Goal: Information Seeking & Learning: Compare options

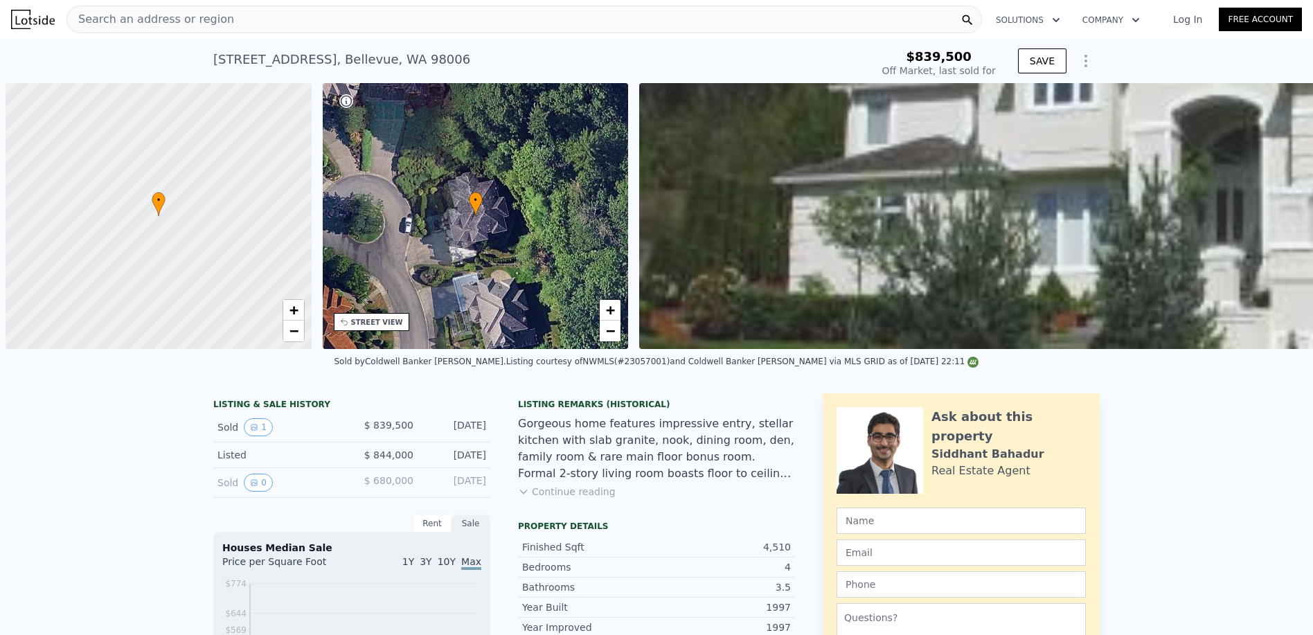
scroll to position [0, 6]
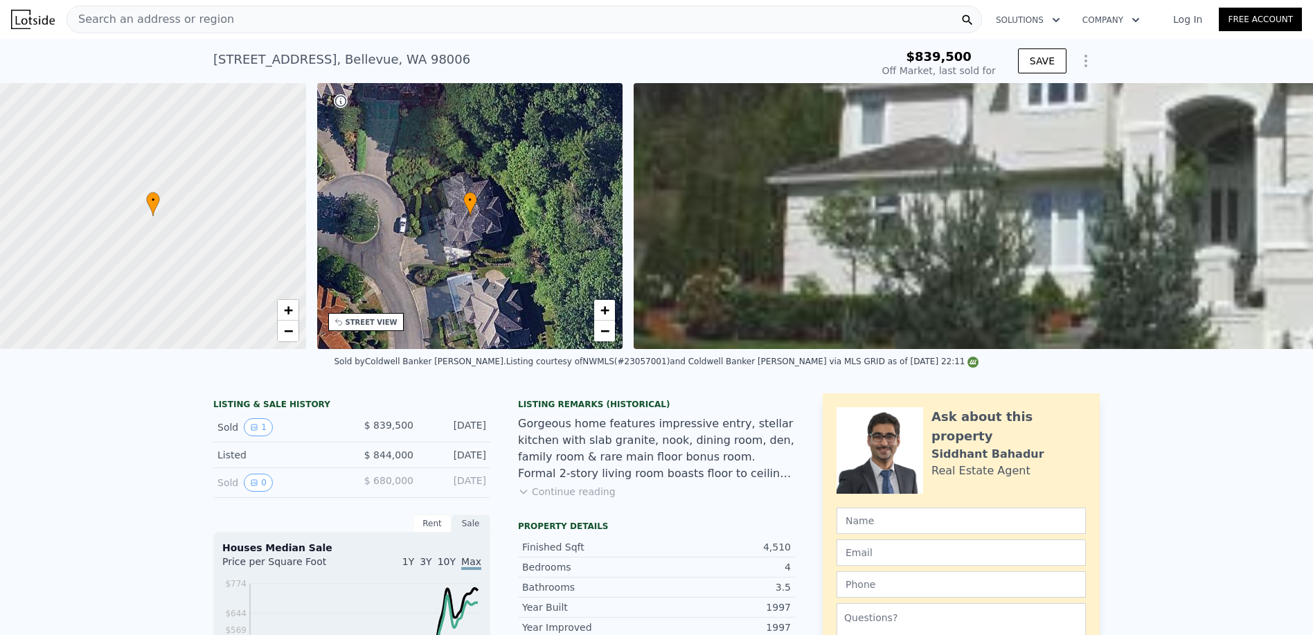
type input "$ 3,030,000"
type input "$ 1,831,943"
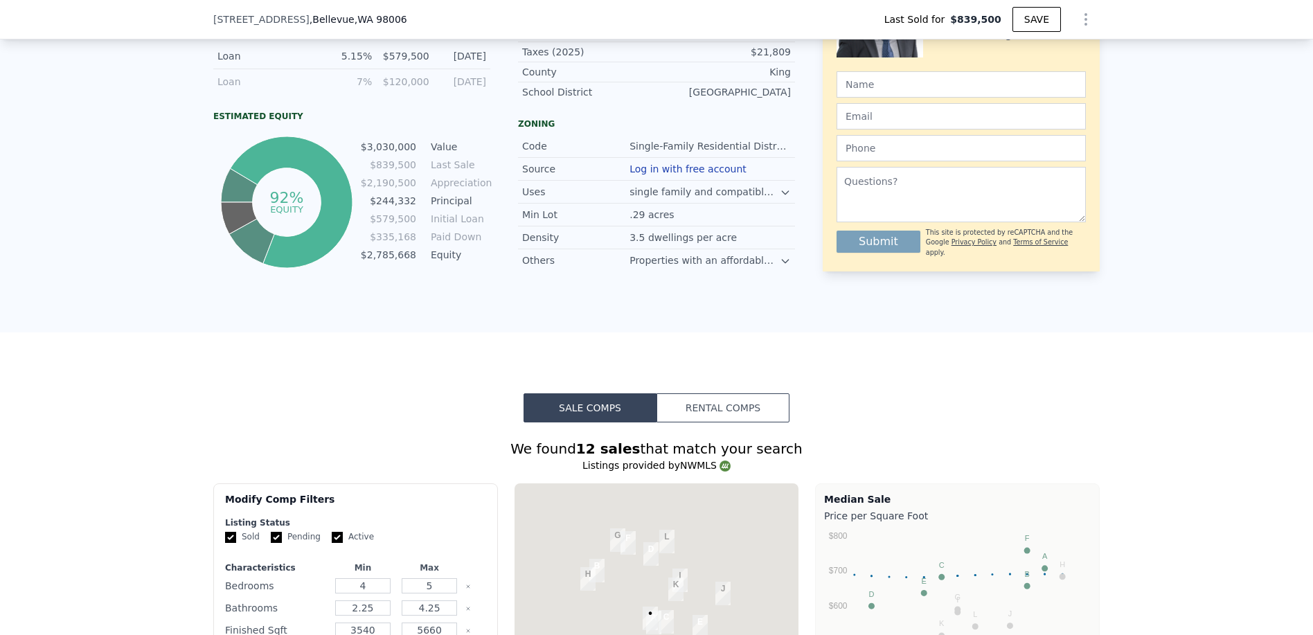
scroll to position [1035, 0]
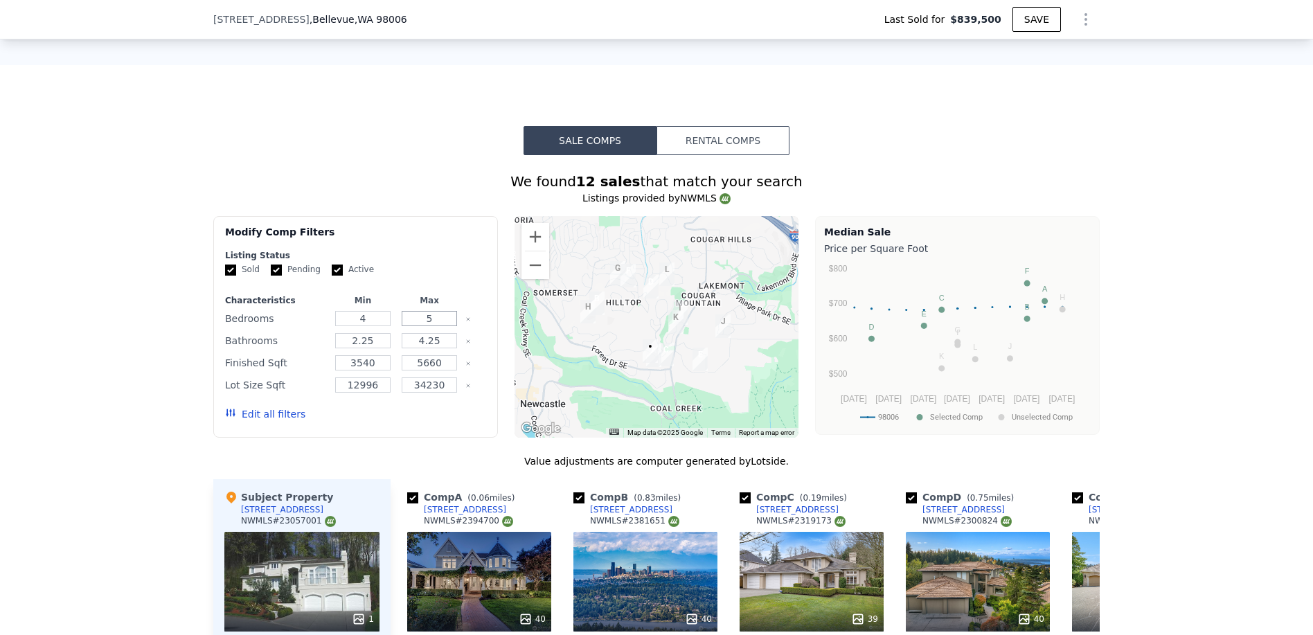
drag, startPoint x: 436, startPoint y: 330, endPoint x: 416, endPoint y: 329, distance: 20.1
click at [416, 326] on input "5" at bounding box center [429, 318] width 55 height 15
click at [188, 235] on div "We found 12 sales that match your search Listings provided by NWMLS Filters Map…" at bounding box center [656, 552] width 1313 height 794
drag, startPoint x: 438, startPoint y: 349, endPoint x: 397, endPoint y: 353, distance: 41.8
click at [402, 348] on input "4.25" at bounding box center [429, 340] width 55 height 15
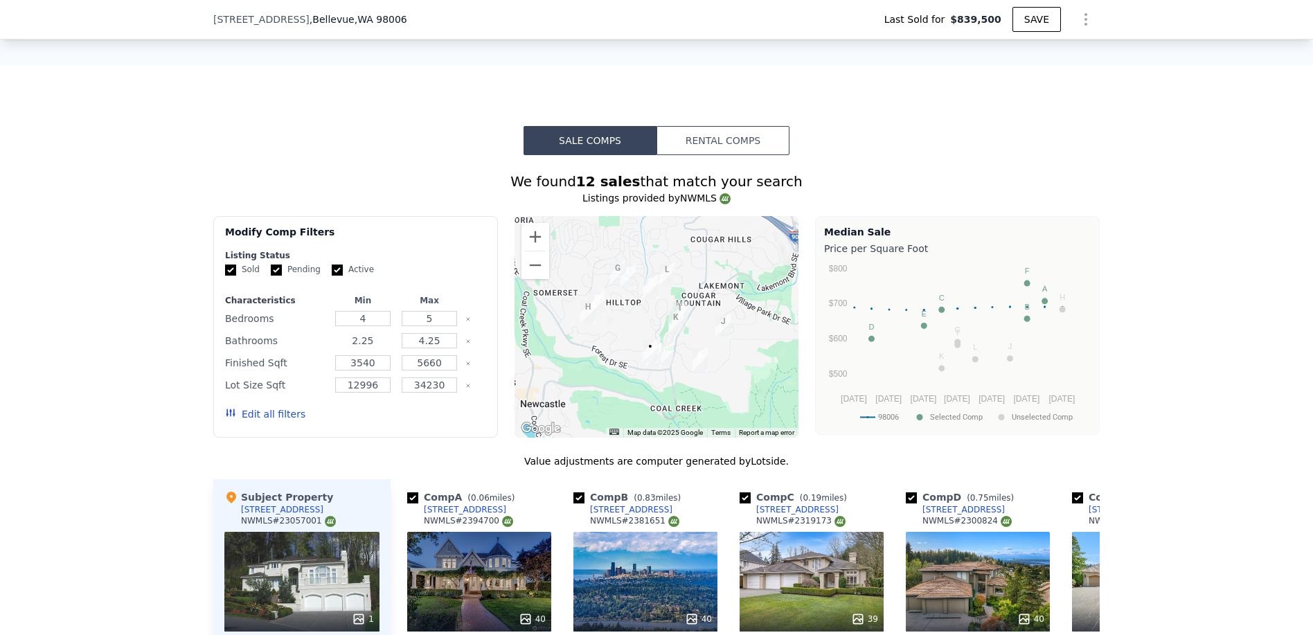
drag, startPoint x: 371, startPoint y: 350, endPoint x: 332, endPoint y: 350, distance: 38.8
click at [335, 348] on input "2.25" at bounding box center [362, 340] width 55 height 15
type input "4"
drag, startPoint x: 377, startPoint y: 375, endPoint x: 338, endPoint y: 376, distance: 39.5
click at [338, 371] on input "3540" at bounding box center [362, 362] width 55 height 15
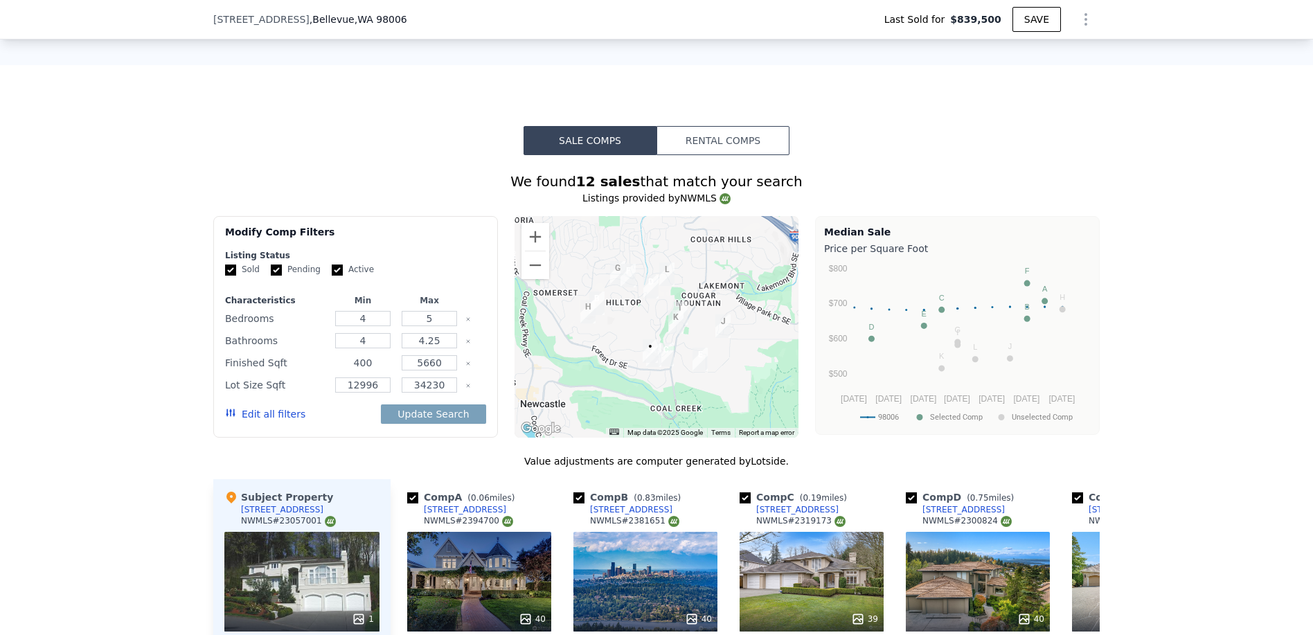
type input "40"
type input "0"
type input "4000"
drag, startPoint x: 440, startPoint y: 393, endPoint x: 391, endPoint y: 393, distance: 49.2
click at [391, 393] on div "Lot Size Sqft 12996 34230" at bounding box center [355, 384] width 261 height 19
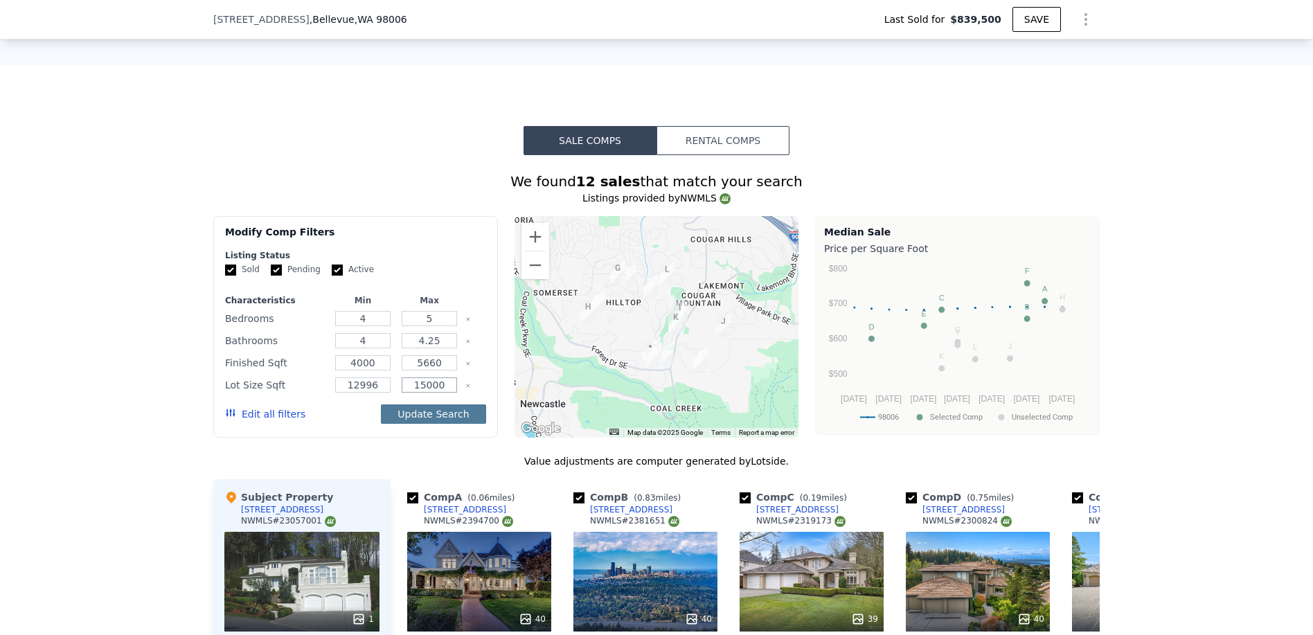
type input "15000"
click at [418, 424] on button "Update Search" at bounding box center [433, 413] width 105 height 19
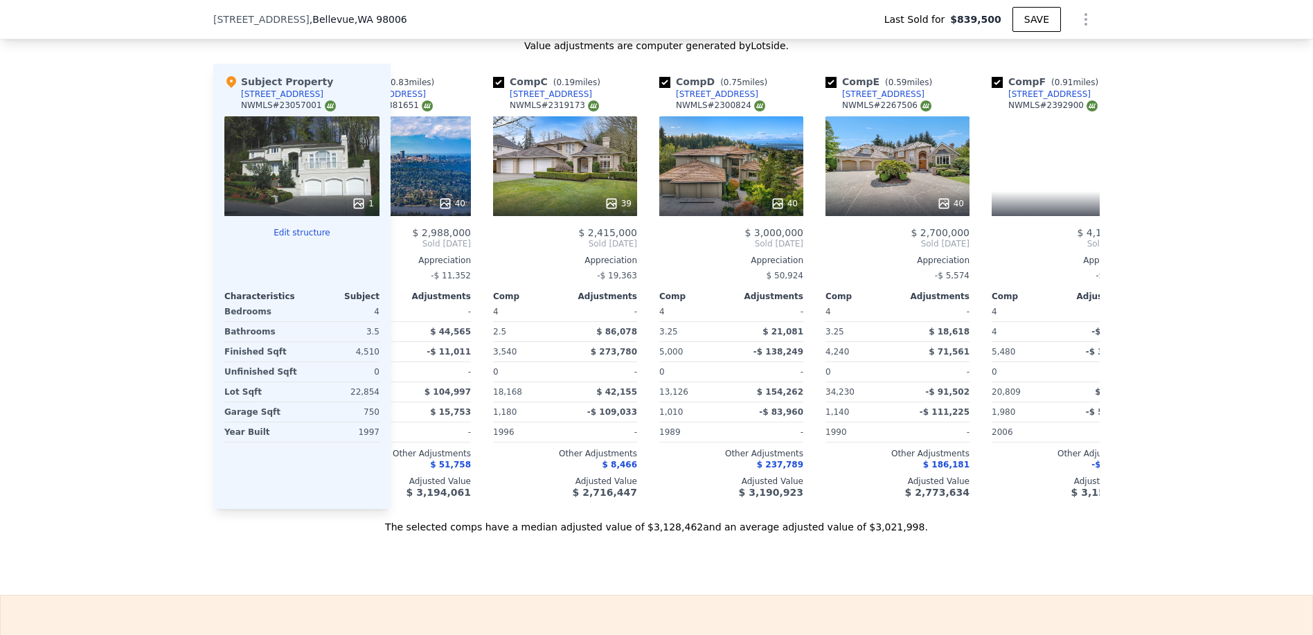
scroll to position [0, 247]
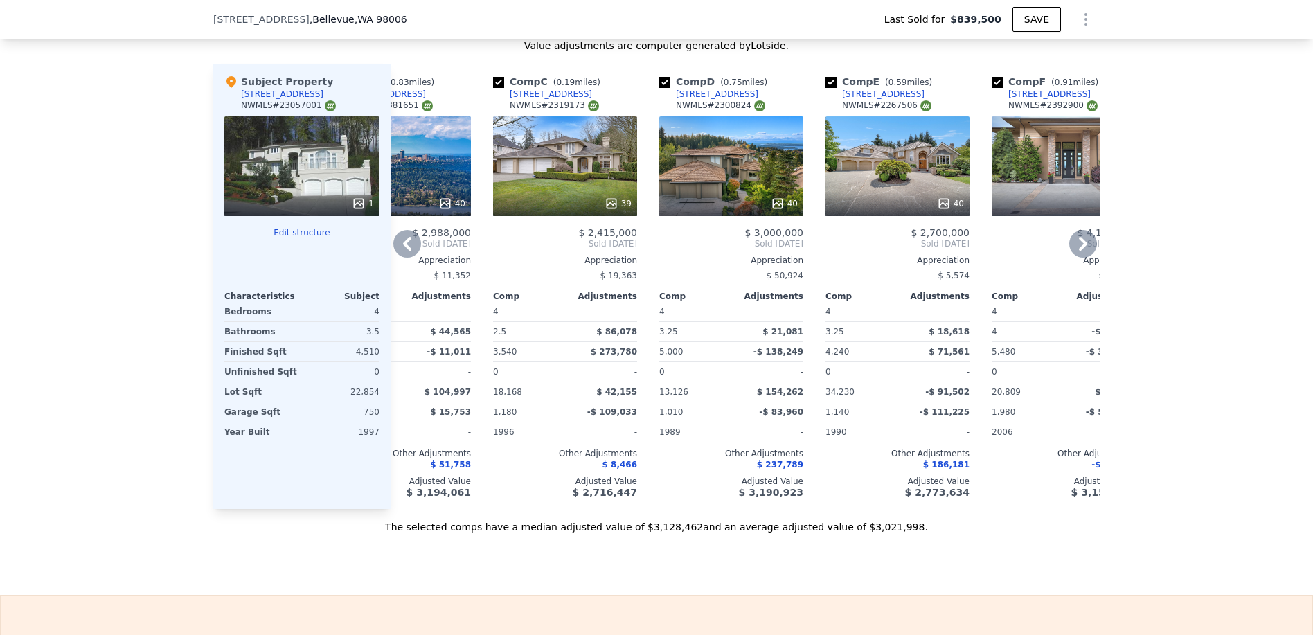
click at [763, 238] on span "$ 3,000,000" at bounding box center [773, 232] width 59 height 11
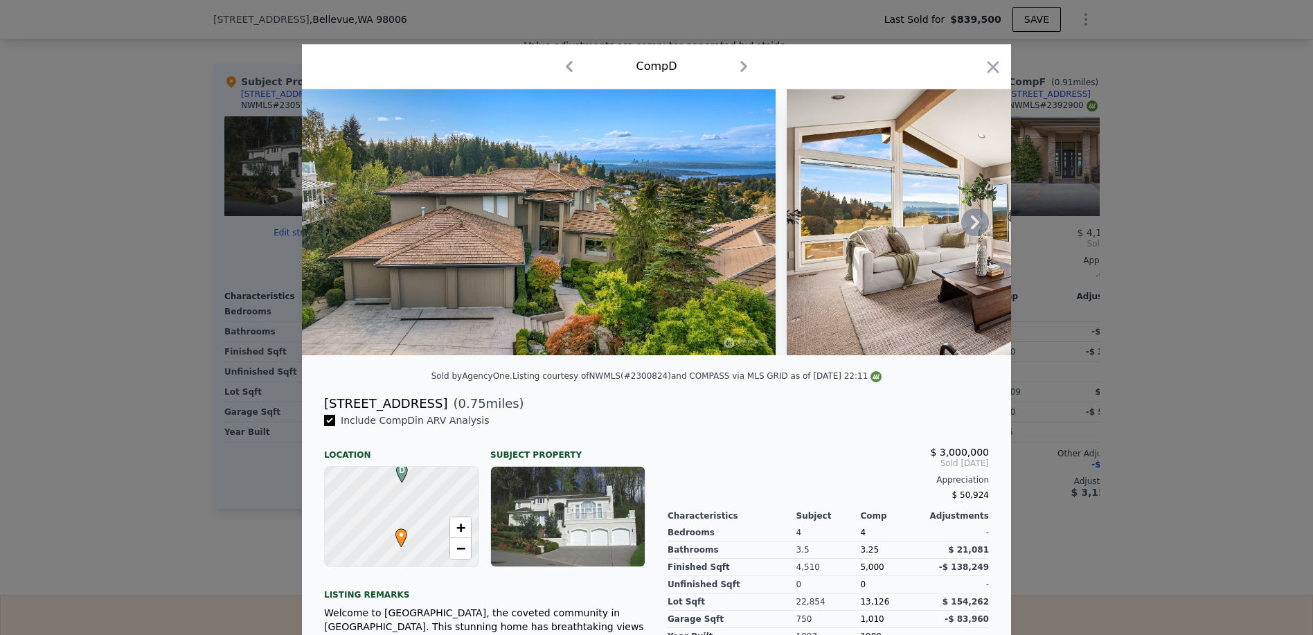
click at [976, 224] on icon at bounding box center [975, 222] width 28 height 28
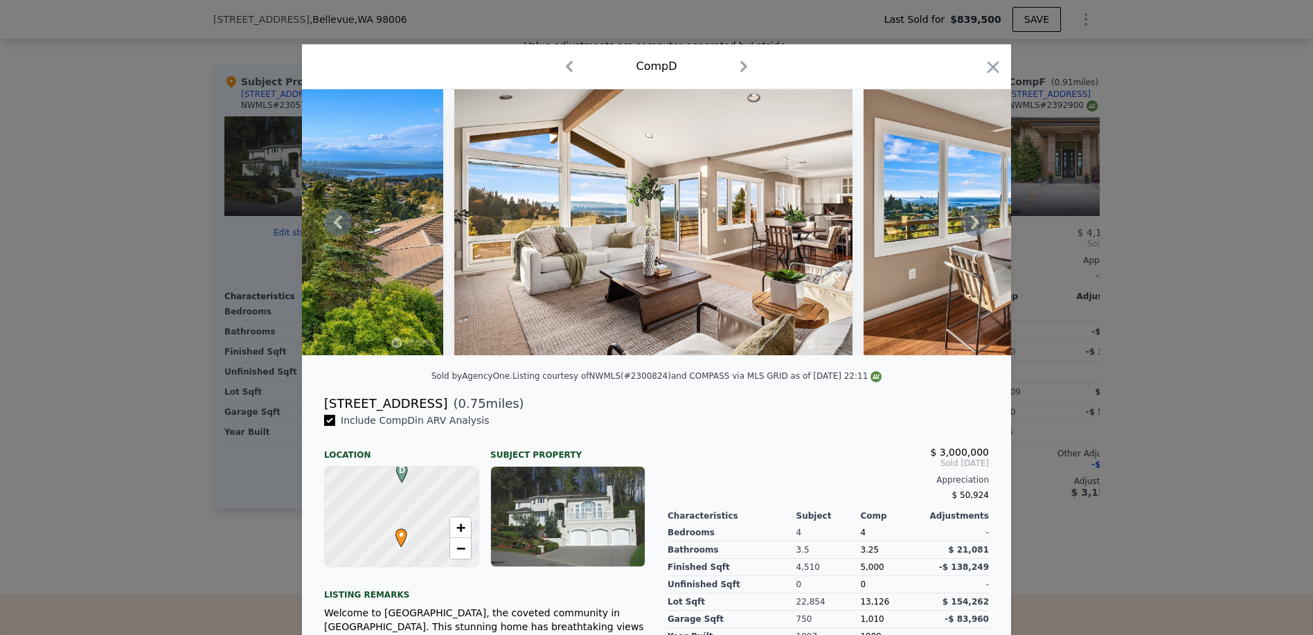
click at [976, 224] on icon at bounding box center [975, 222] width 28 height 28
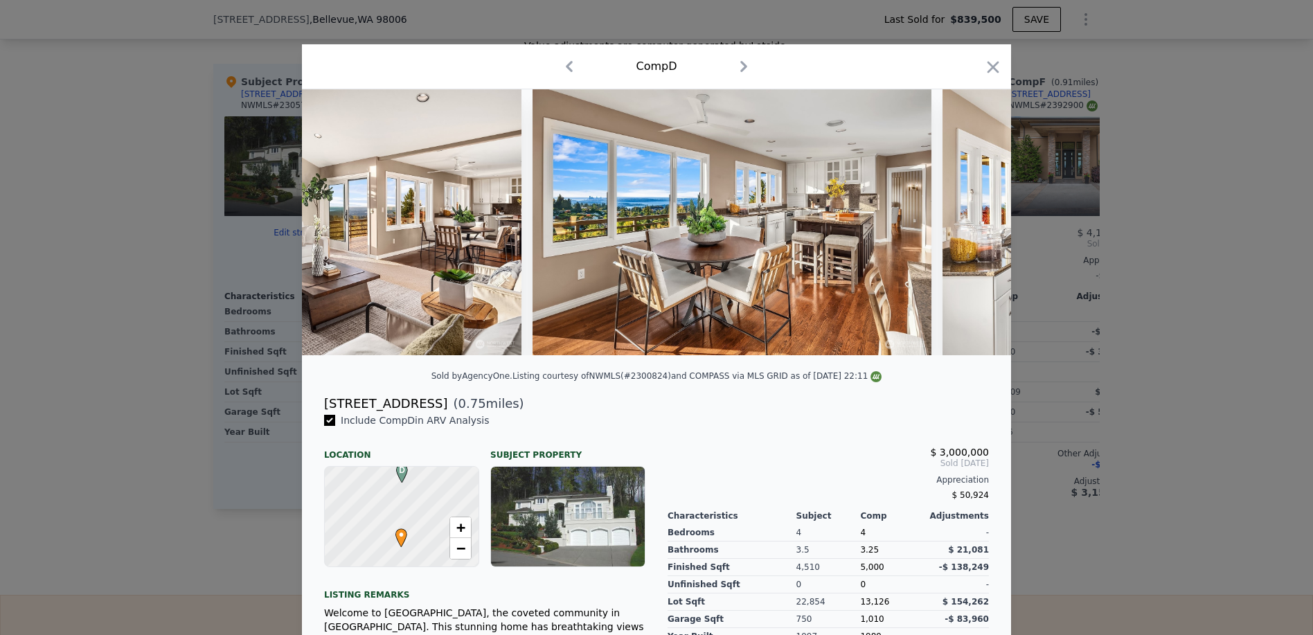
scroll to position [0, 665]
click at [976, 224] on div at bounding box center [656, 222] width 709 height 266
click at [976, 224] on icon at bounding box center [975, 222] width 28 height 28
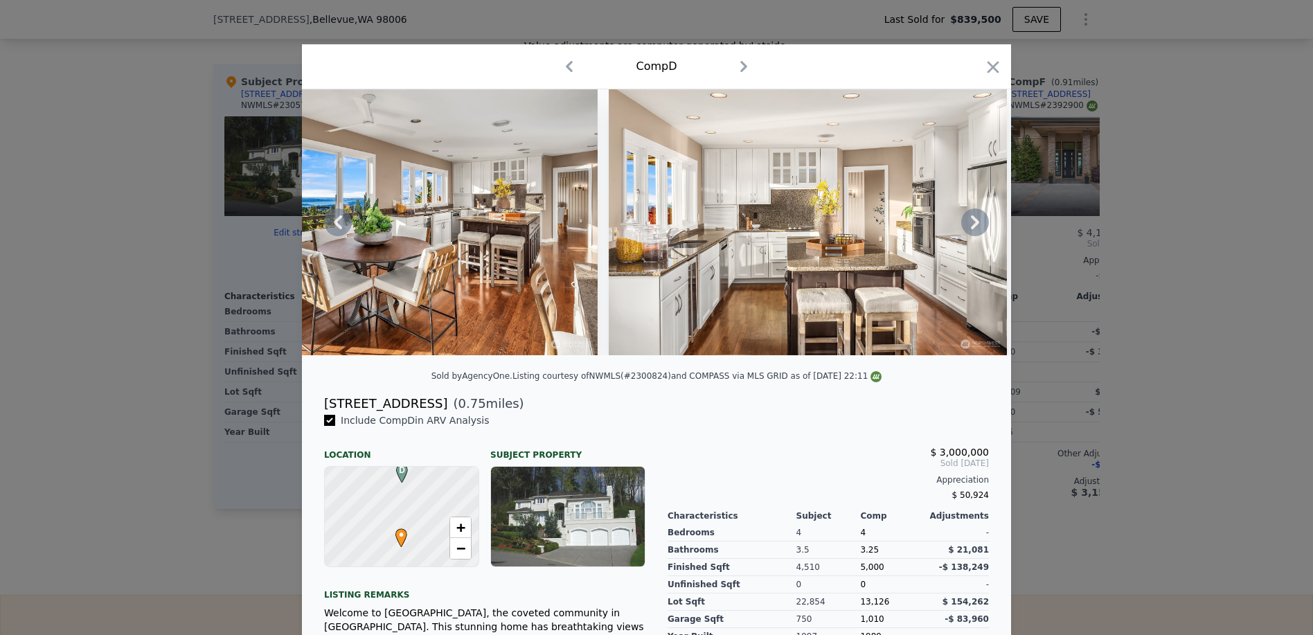
click at [976, 224] on icon at bounding box center [975, 222] width 28 height 28
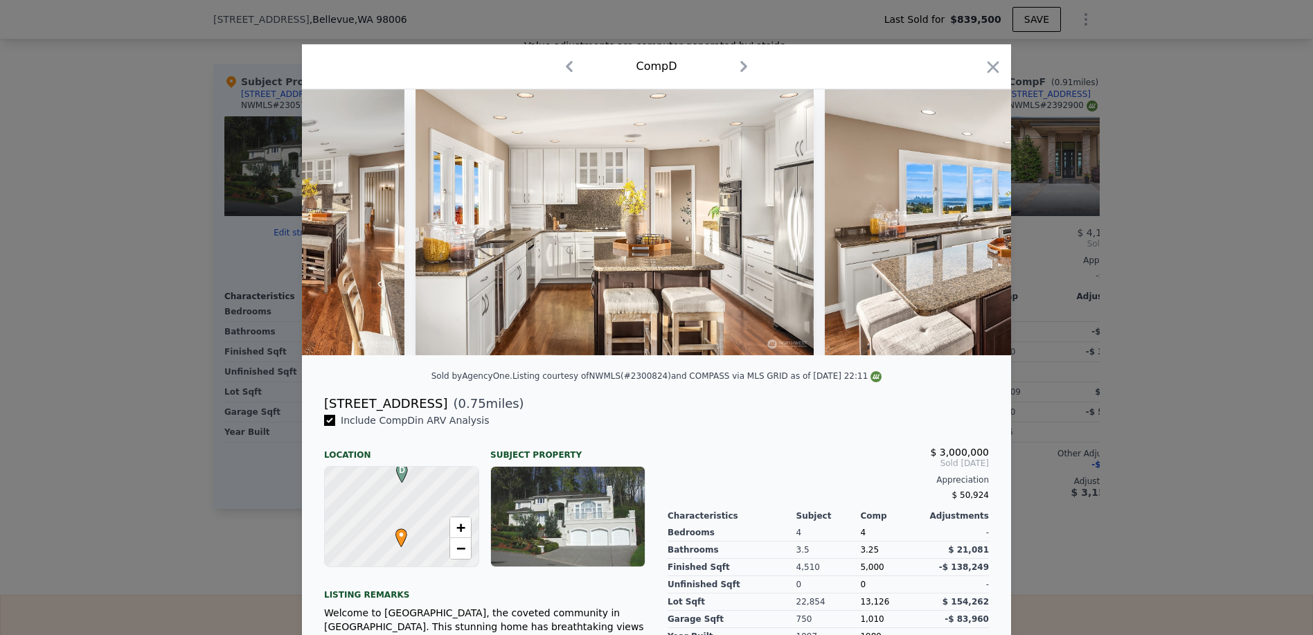
scroll to position [0, 1330]
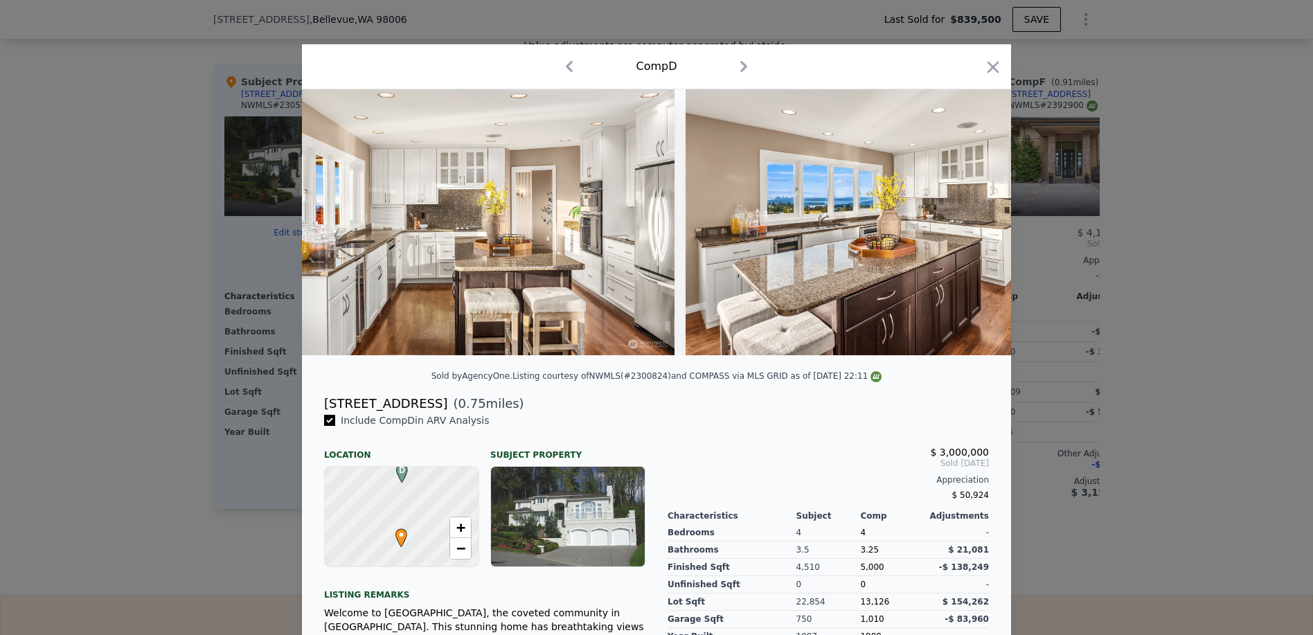
click at [976, 224] on img at bounding box center [885, 222] width 398 height 266
click at [976, 224] on icon at bounding box center [975, 222] width 28 height 28
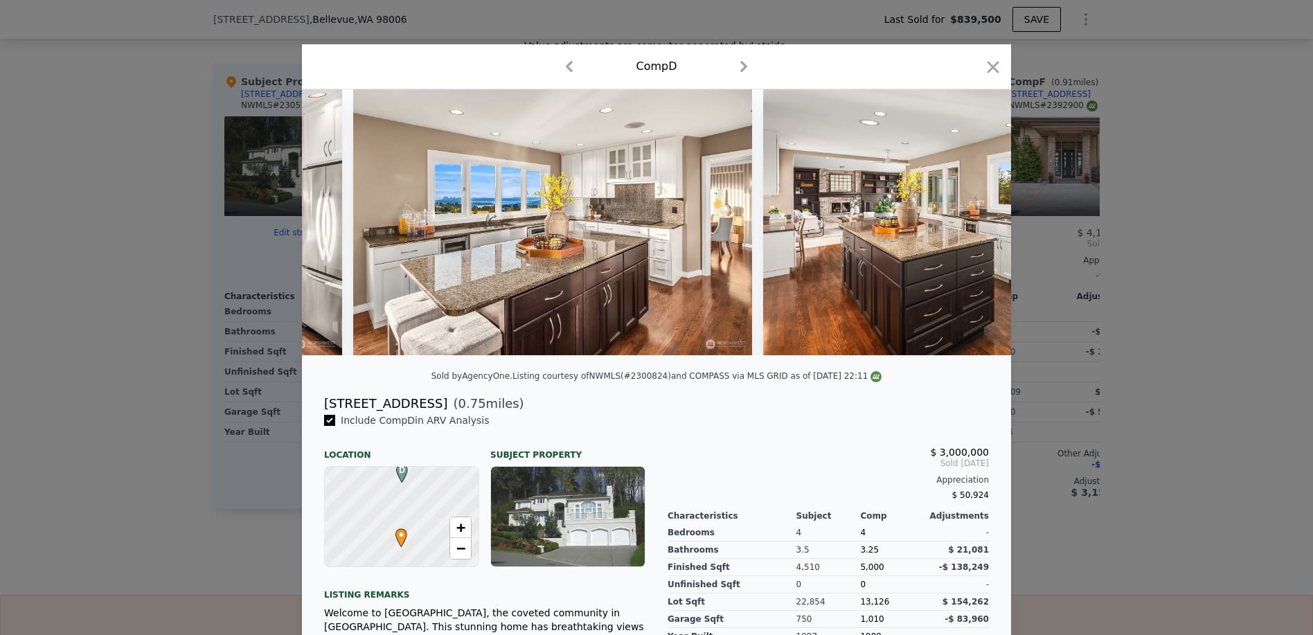
click at [976, 224] on img at bounding box center [962, 222] width 398 height 266
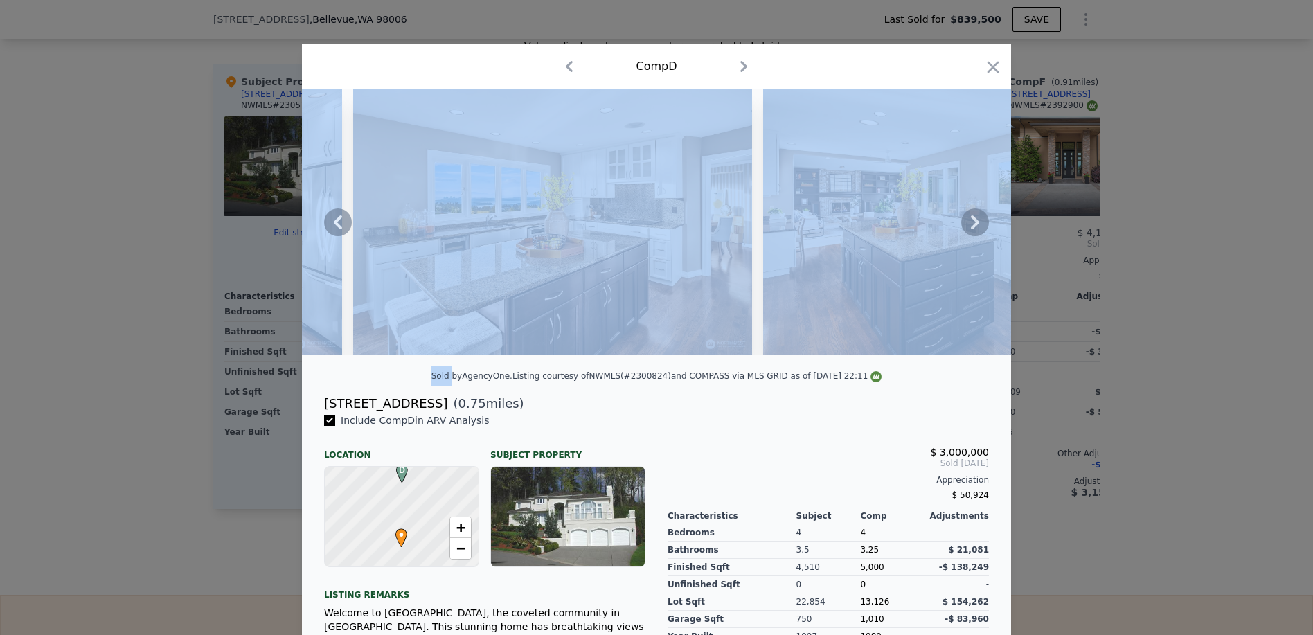
click at [976, 224] on icon at bounding box center [975, 222] width 28 height 28
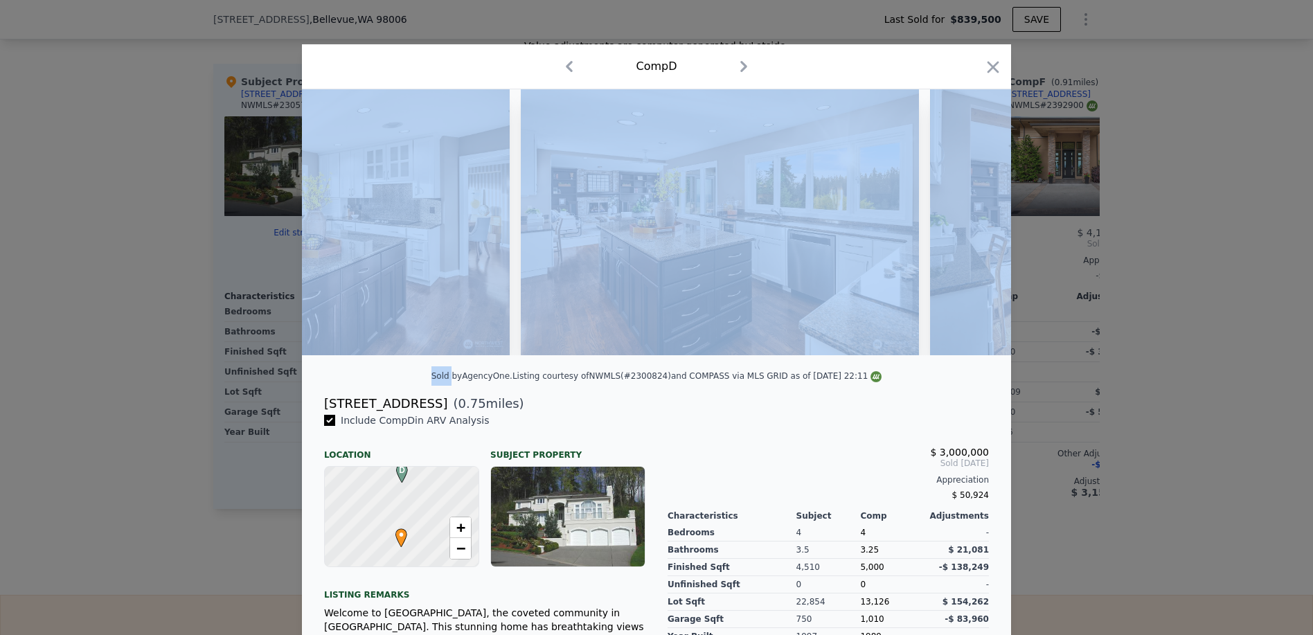
scroll to position [0, 1995]
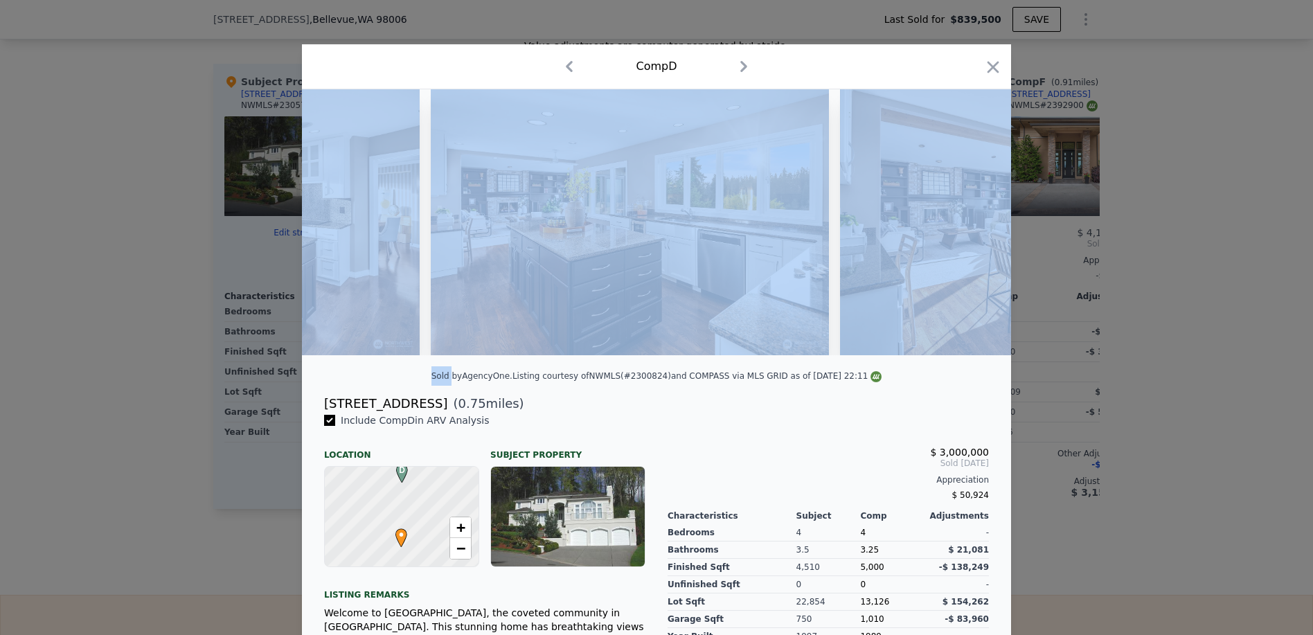
drag, startPoint x: 976, startPoint y: 224, endPoint x: 986, endPoint y: 67, distance: 156.8
click at [986, 67] on icon "button" at bounding box center [992, 66] width 19 height 19
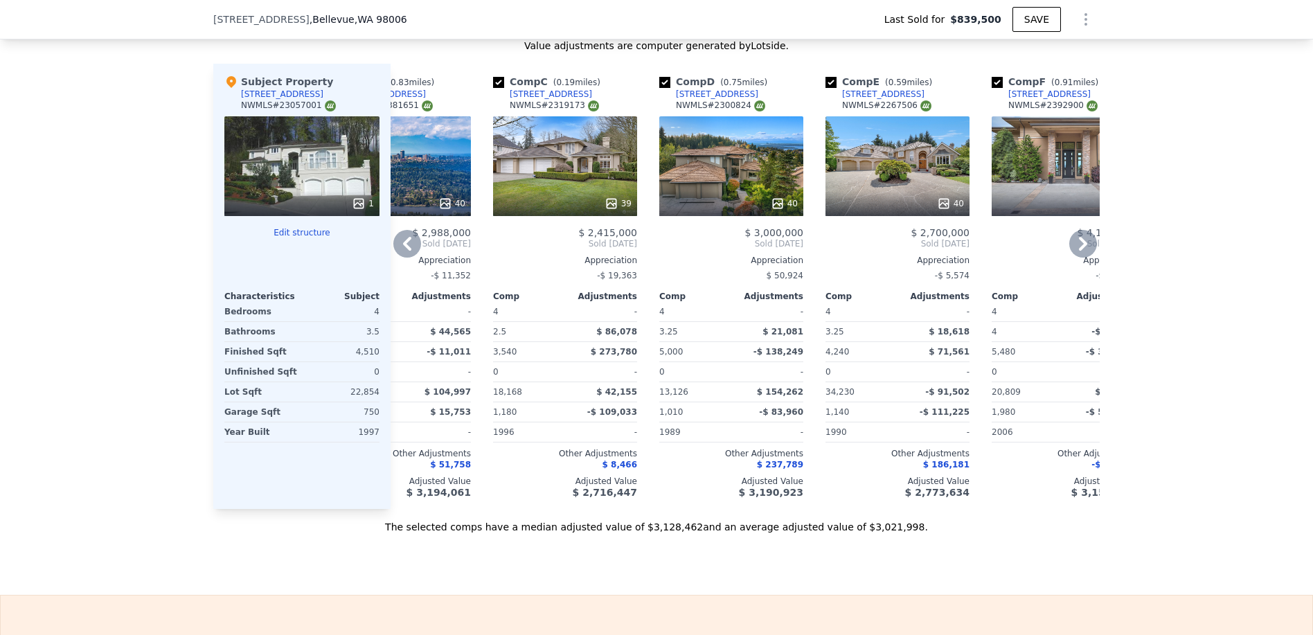
click at [1076, 194] on div "40" at bounding box center [1064, 166] width 144 height 100
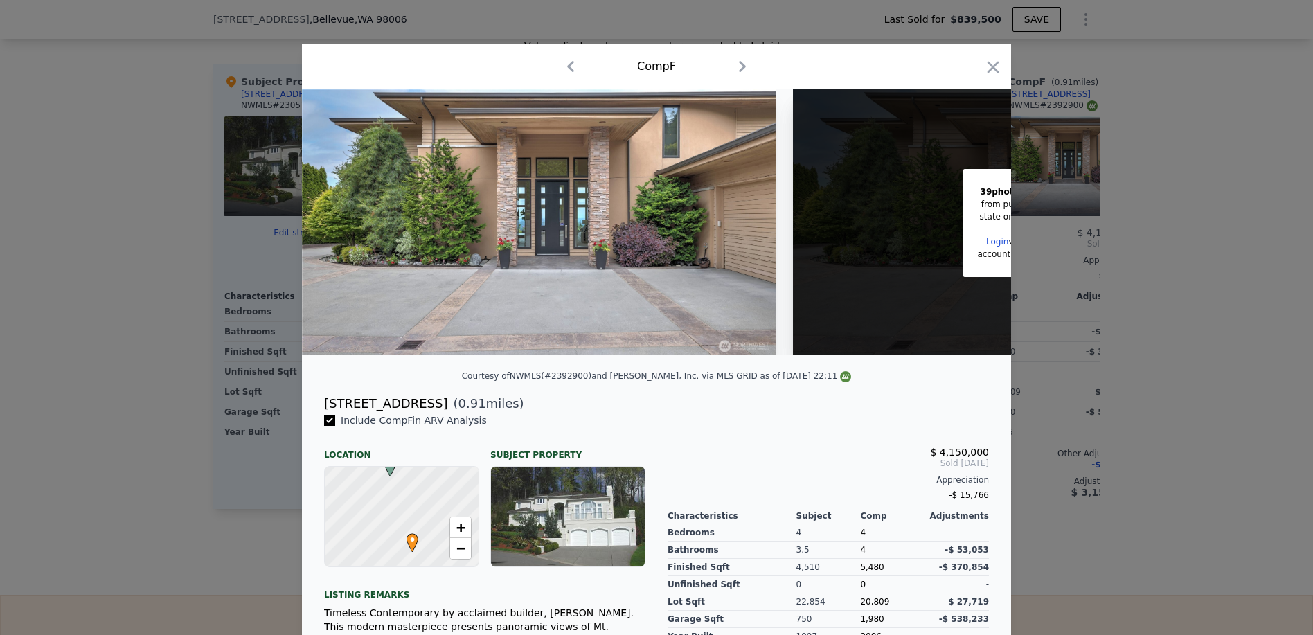
click at [721, 233] on img at bounding box center [539, 222] width 474 height 266
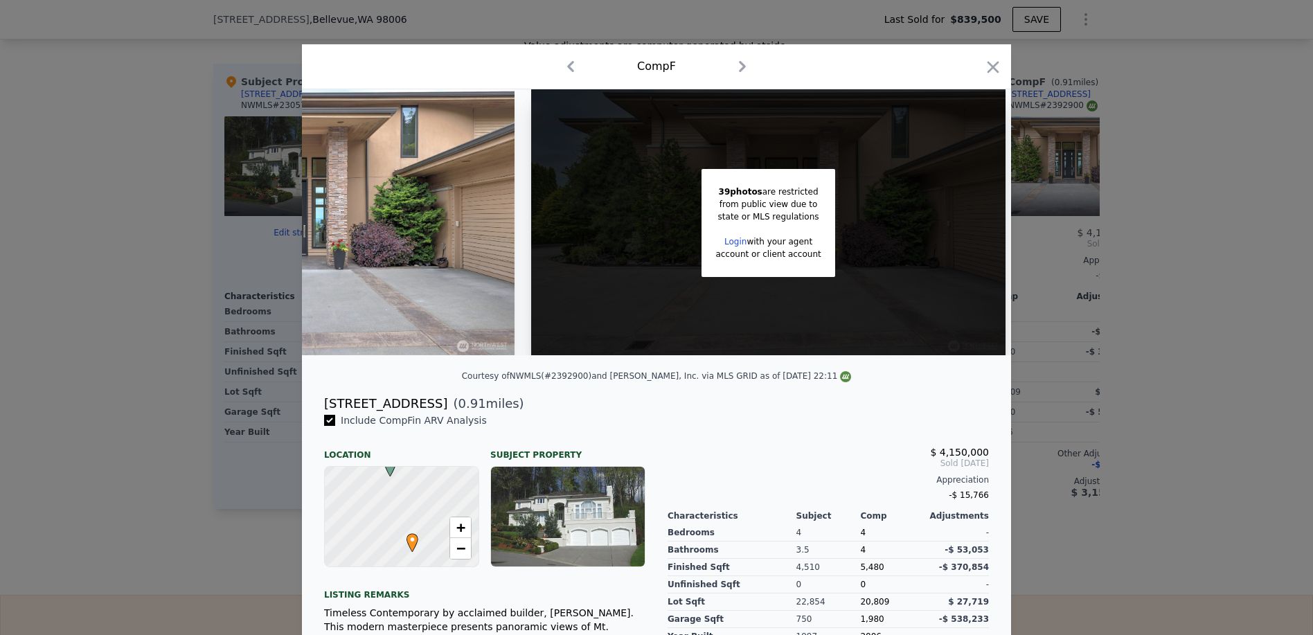
click at [824, 170] on div "39 photos are restricted from public view due to state or MLS regulations Login…" at bounding box center [768, 222] width 474 height 266
click at [986, 68] on icon "button" at bounding box center [992, 66] width 19 height 19
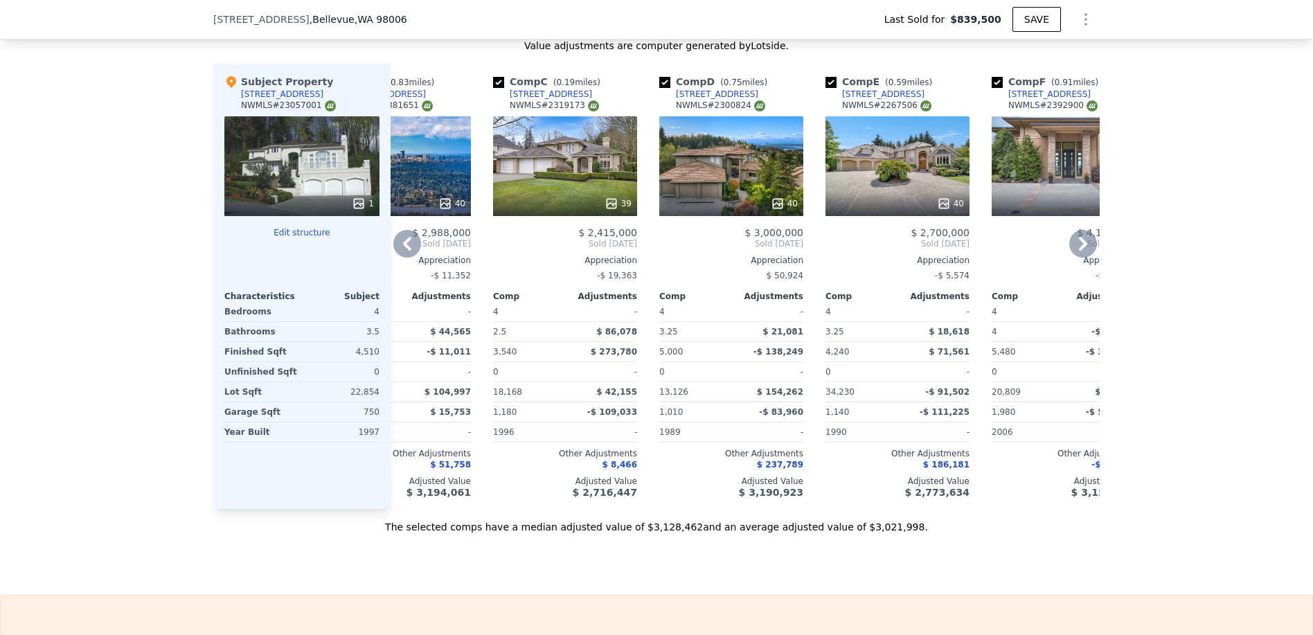
click at [1078, 246] on icon at bounding box center [1083, 244] width 28 height 28
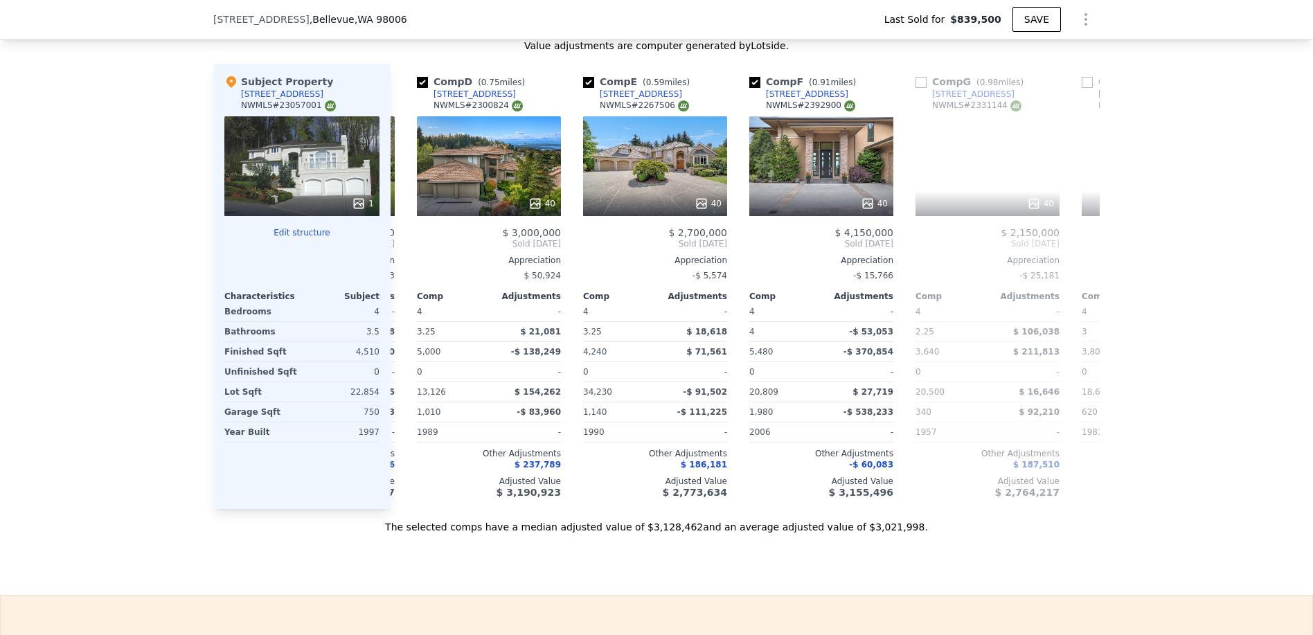
scroll to position [0, 579]
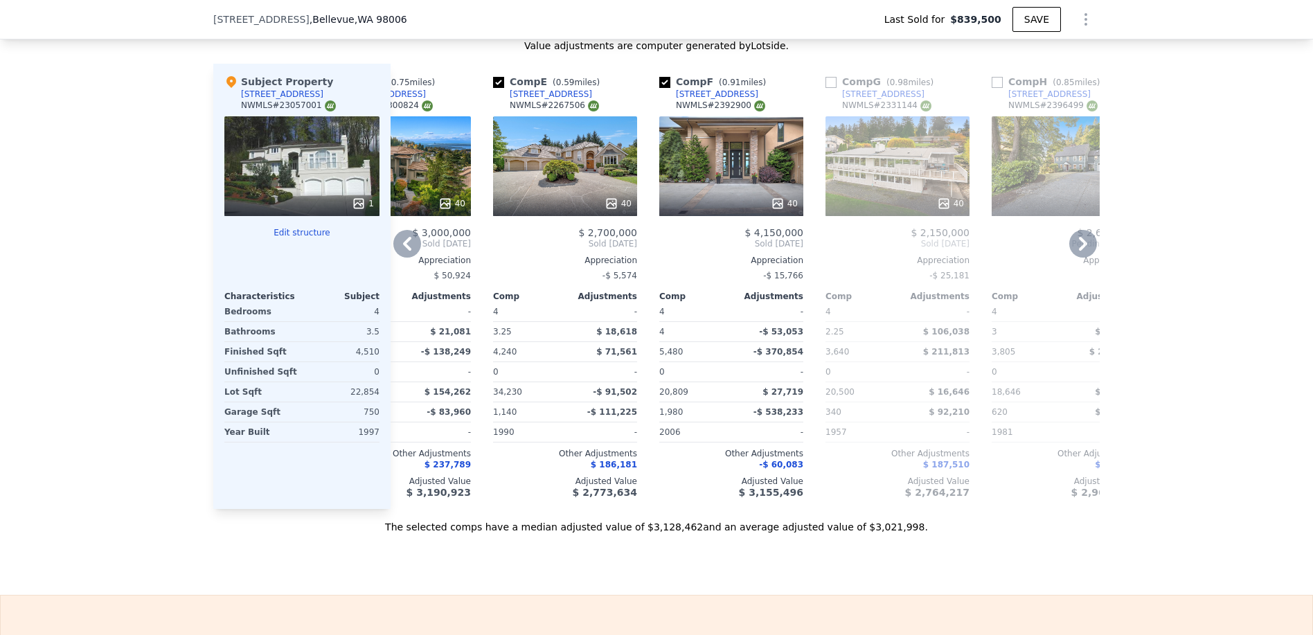
click at [1069, 257] on icon at bounding box center [1083, 244] width 28 height 28
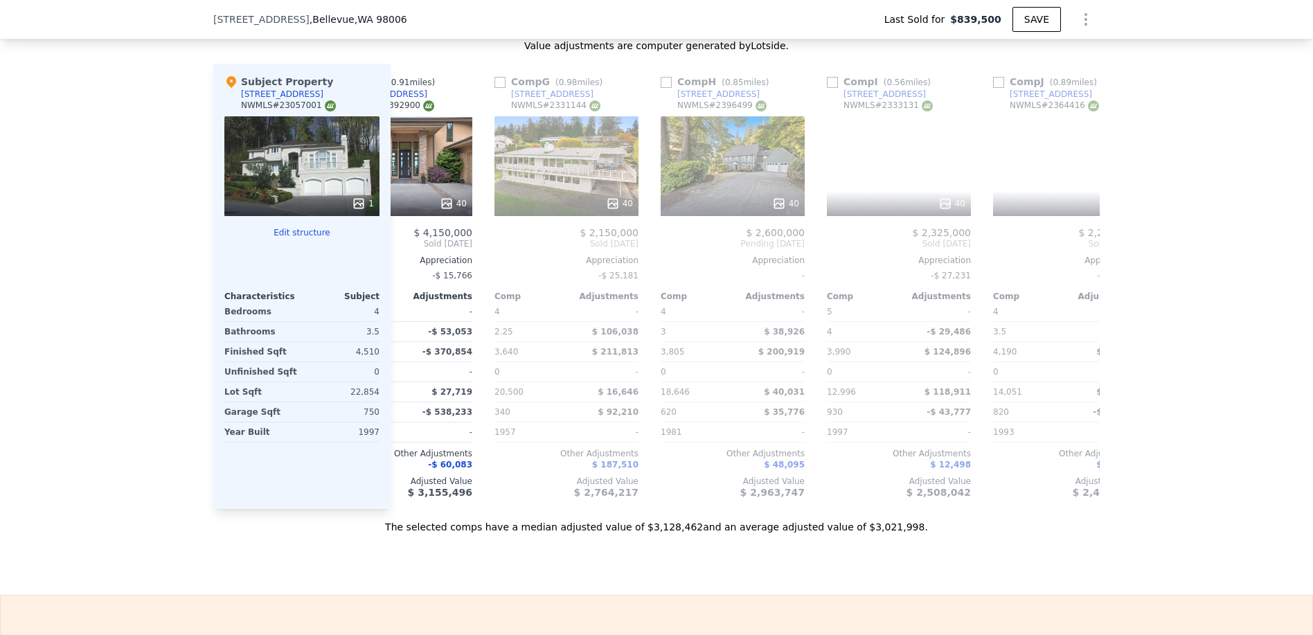
scroll to position [0, 911]
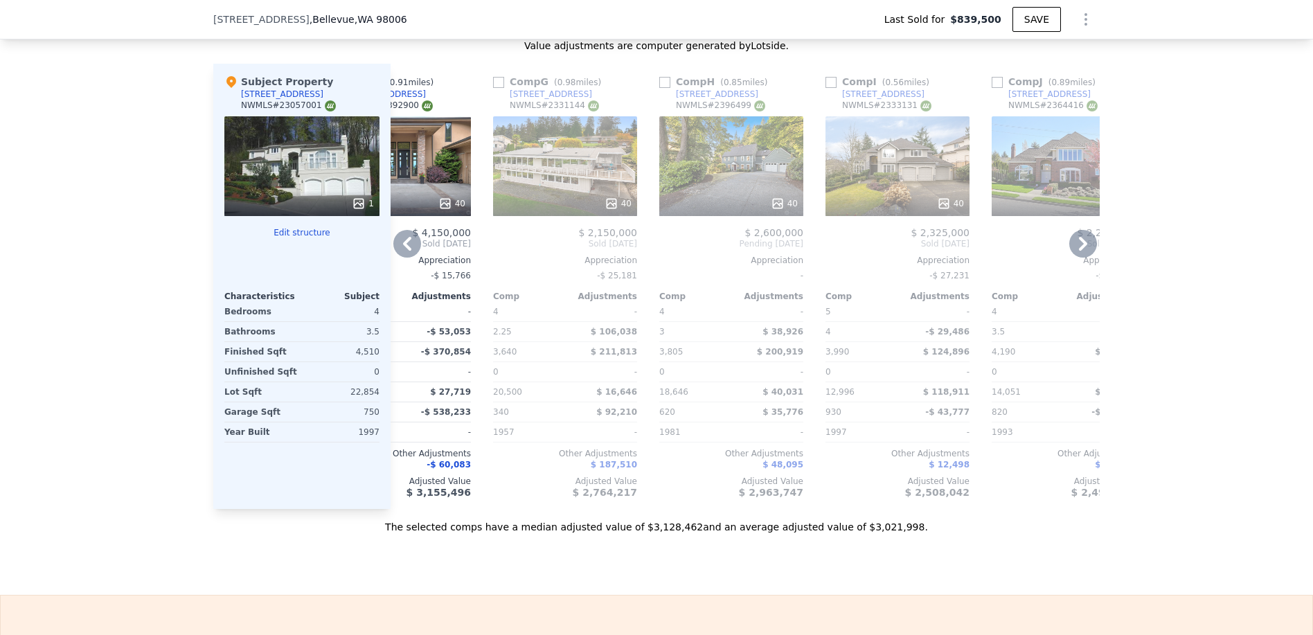
click at [1080, 251] on icon at bounding box center [1083, 244] width 8 height 14
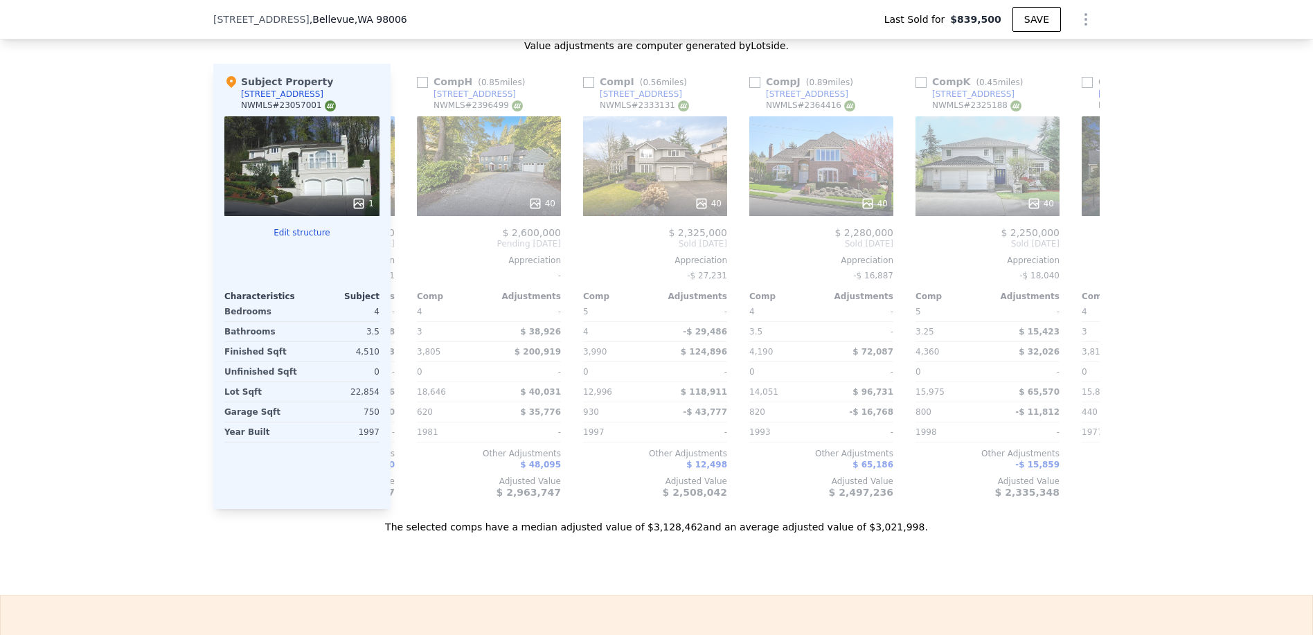
scroll to position [0, 1244]
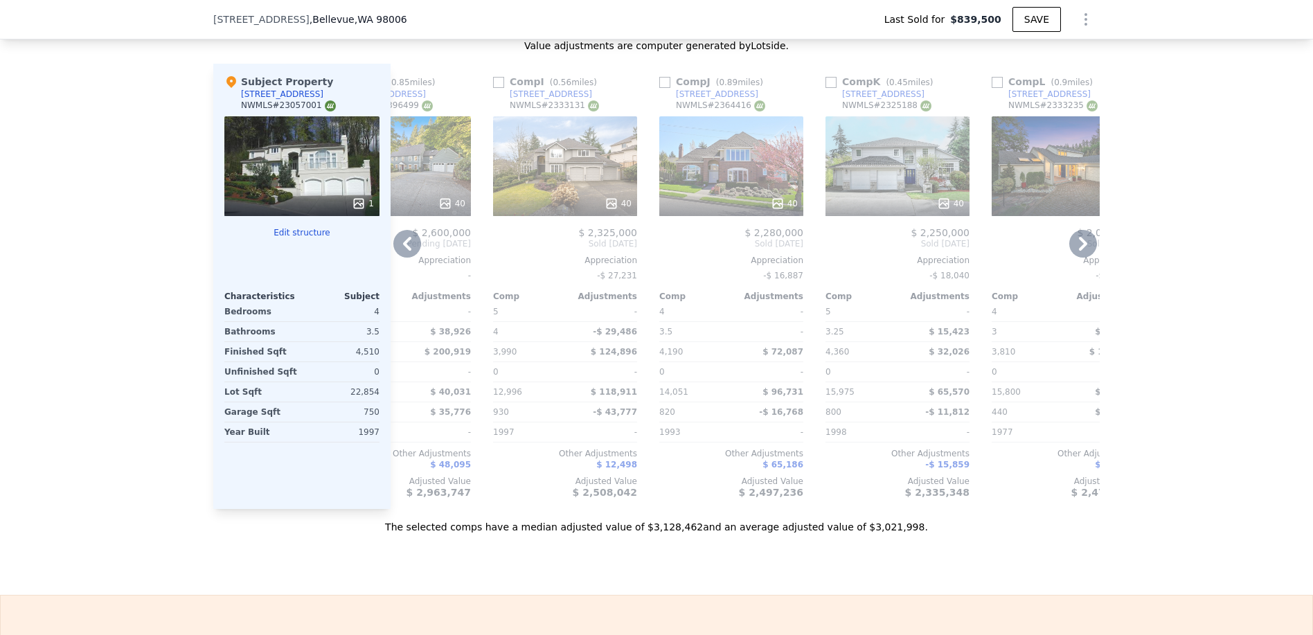
click at [1080, 251] on icon at bounding box center [1083, 244] width 8 height 14
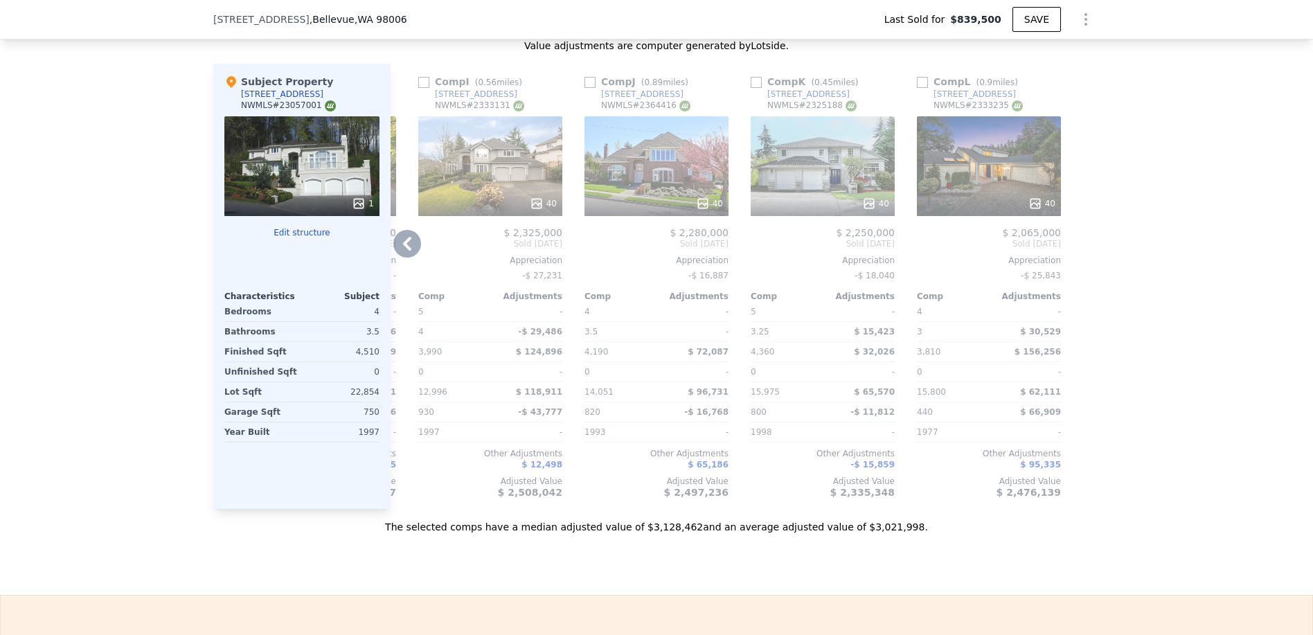
click at [397, 254] on icon at bounding box center [407, 244] width 28 height 28
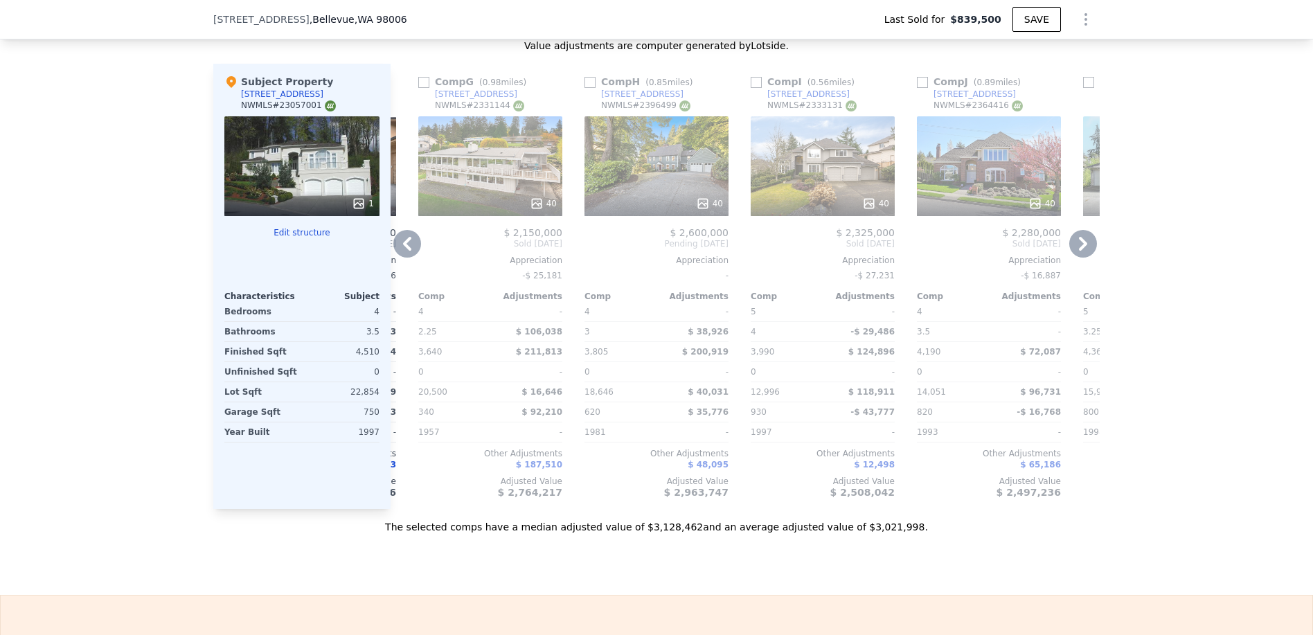
click at [397, 254] on icon at bounding box center [407, 244] width 28 height 28
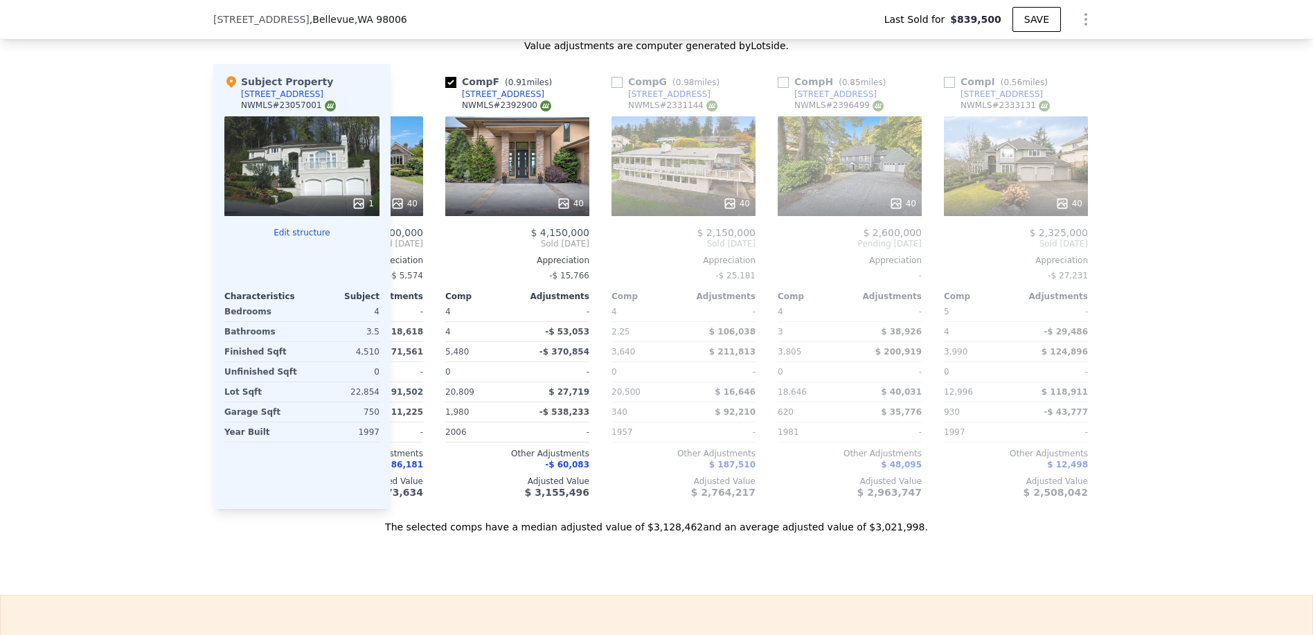
scroll to position [0, 654]
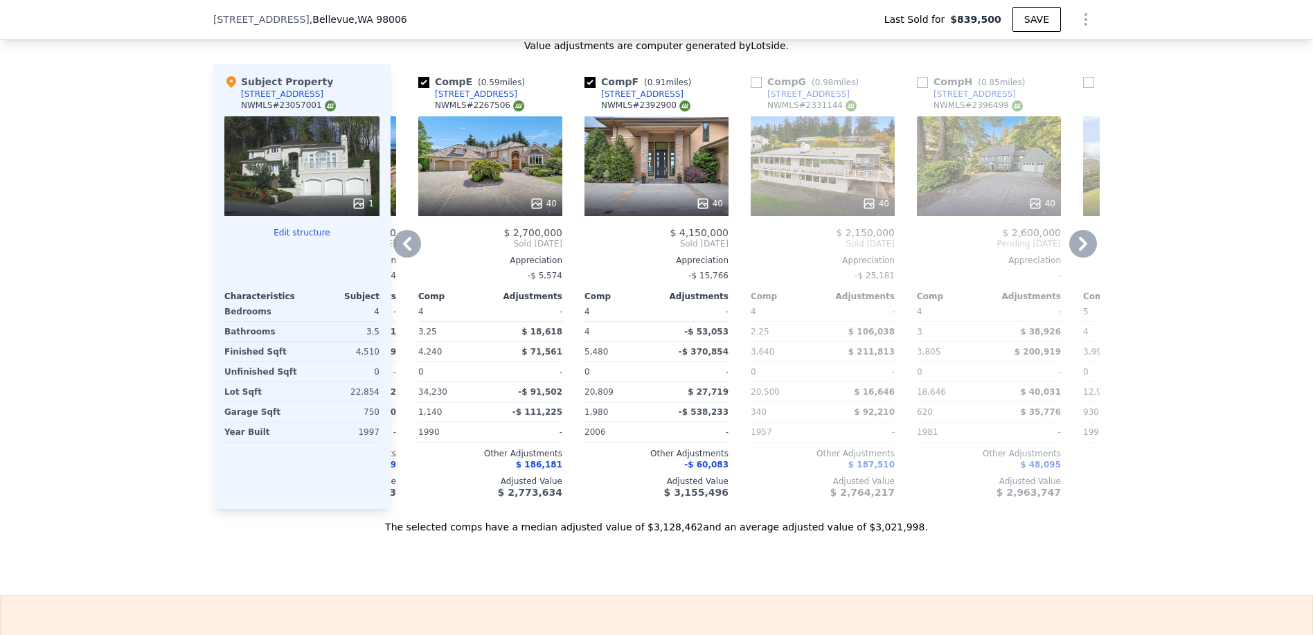
click at [483, 202] on div at bounding box center [490, 203] width 144 height 25
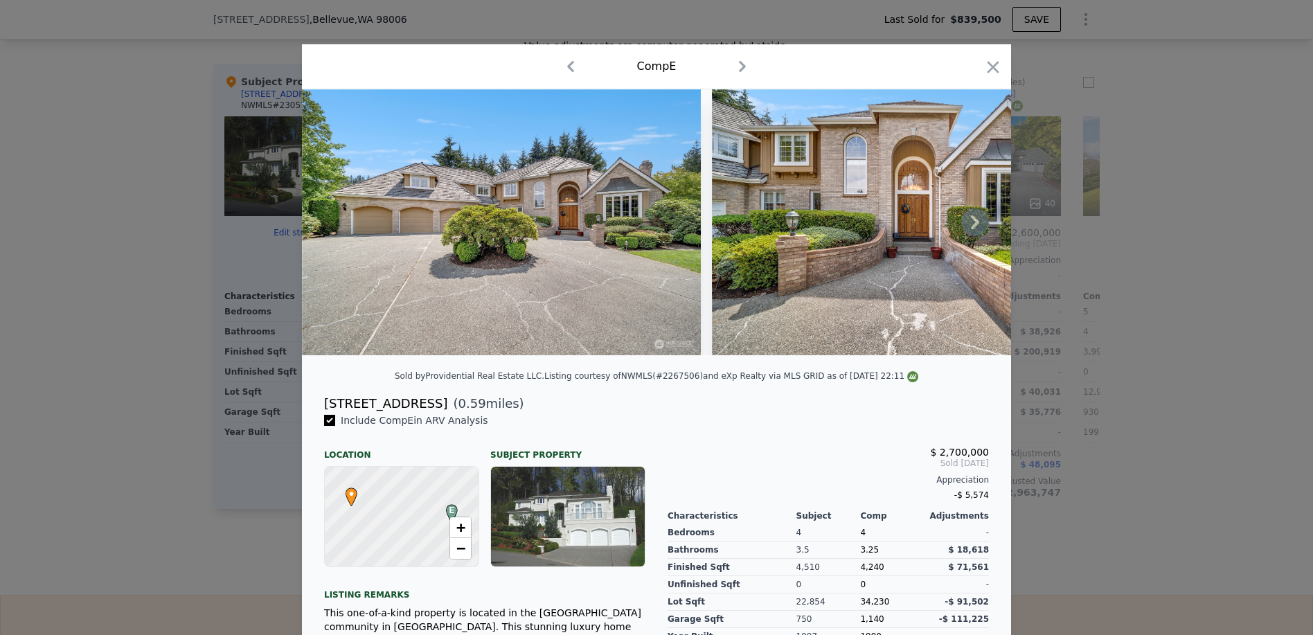
click at [971, 222] on icon at bounding box center [975, 222] width 8 height 14
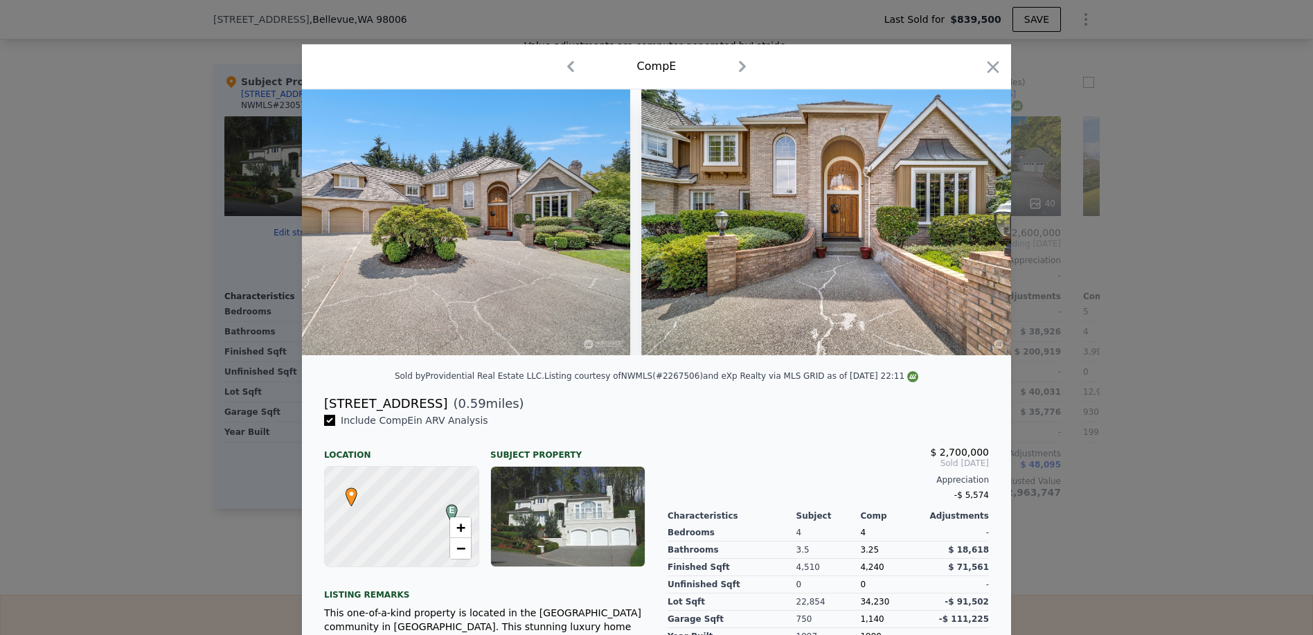
scroll to position [0, 332]
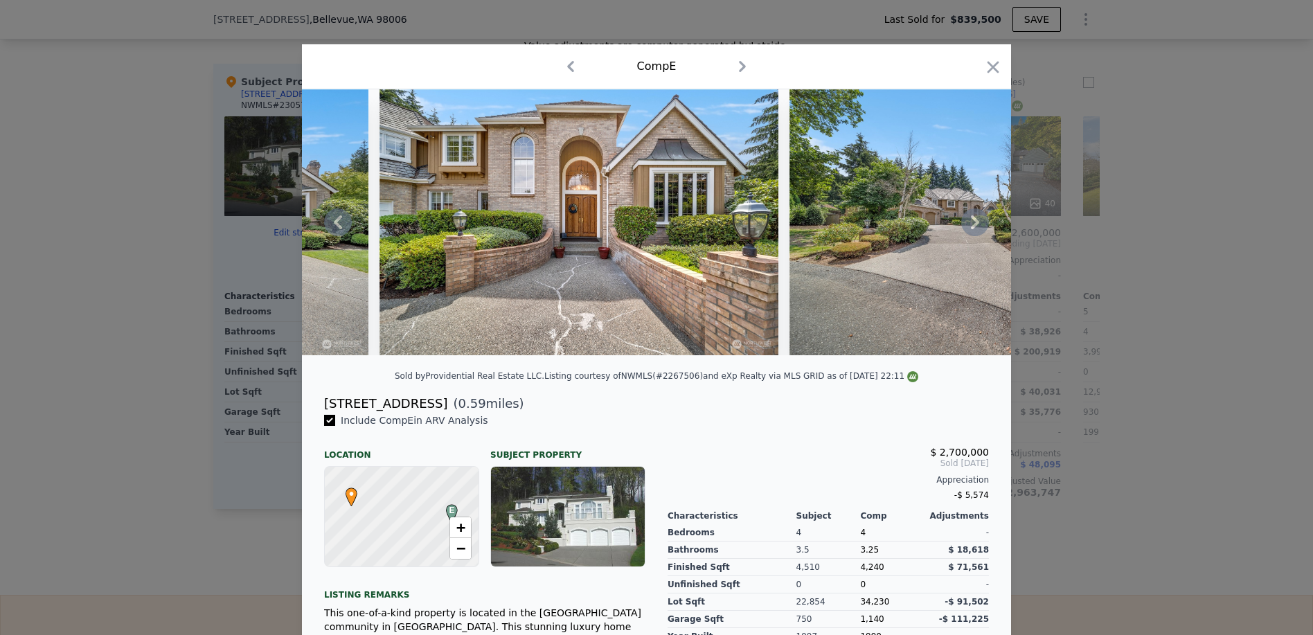
click at [964, 231] on icon at bounding box center [975, 222] width 28 height 28
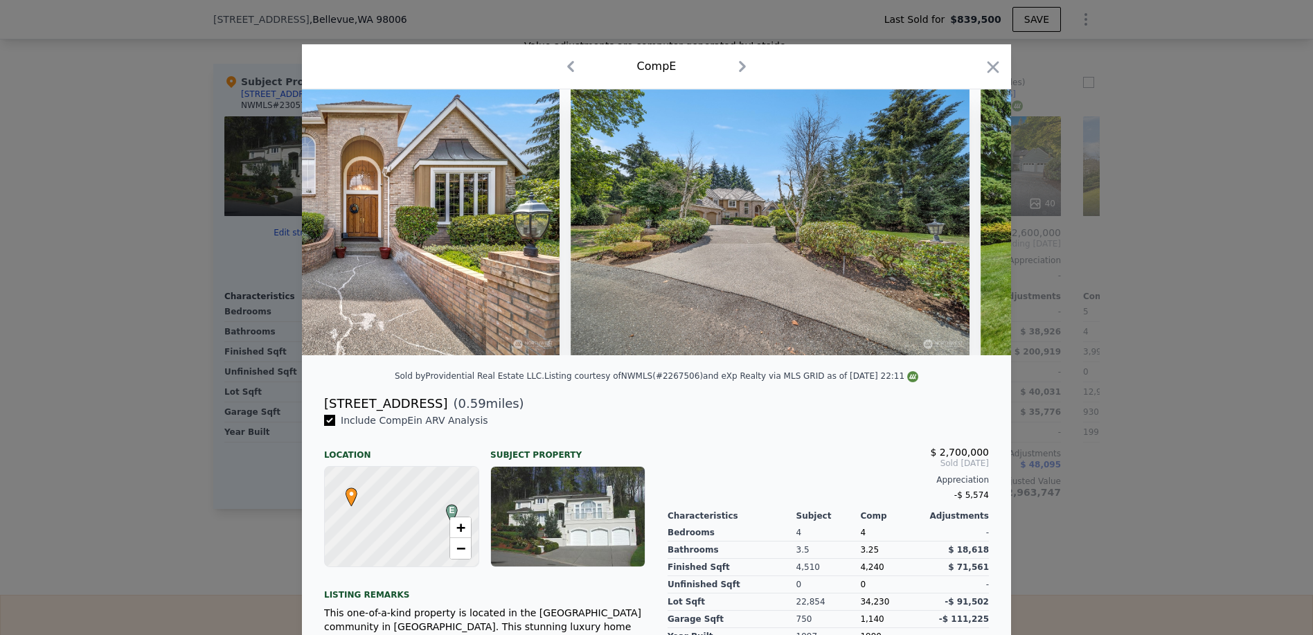
scroll to position [0, 665]
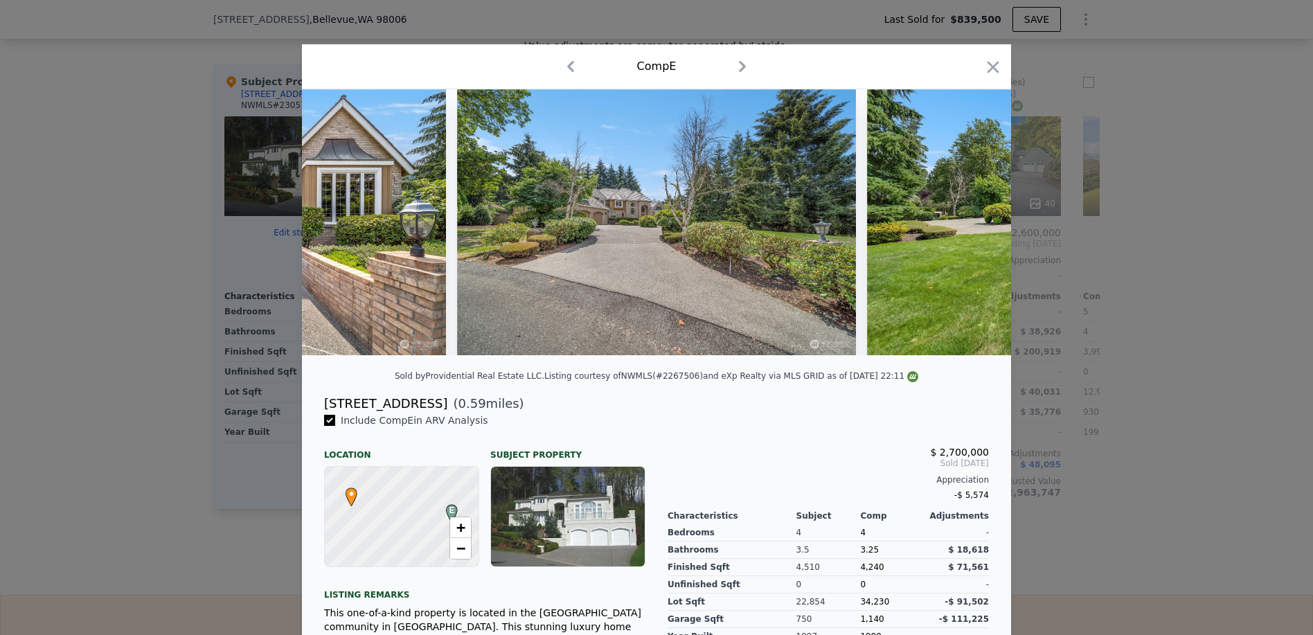
click at [964, 226] on div at bounding box center [656, 222] width 709 height 266
click at [972, 225] on icon at bounding box center [975, 222] width 28 height 28
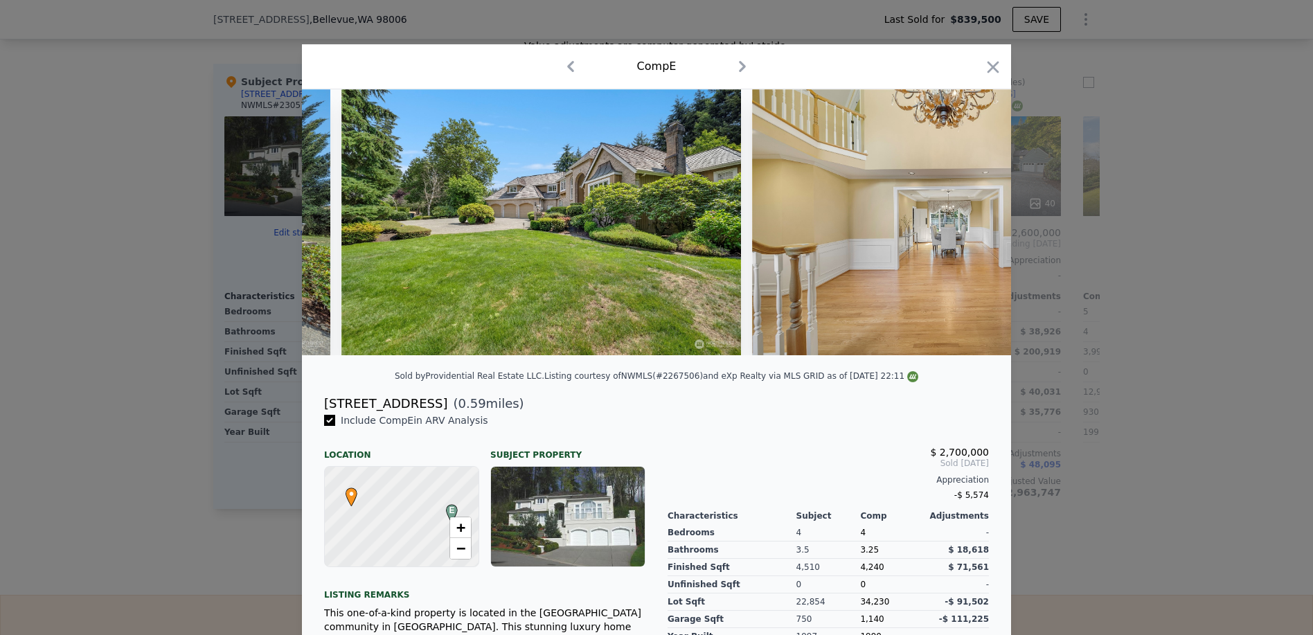
scroll to position [0, 1330]
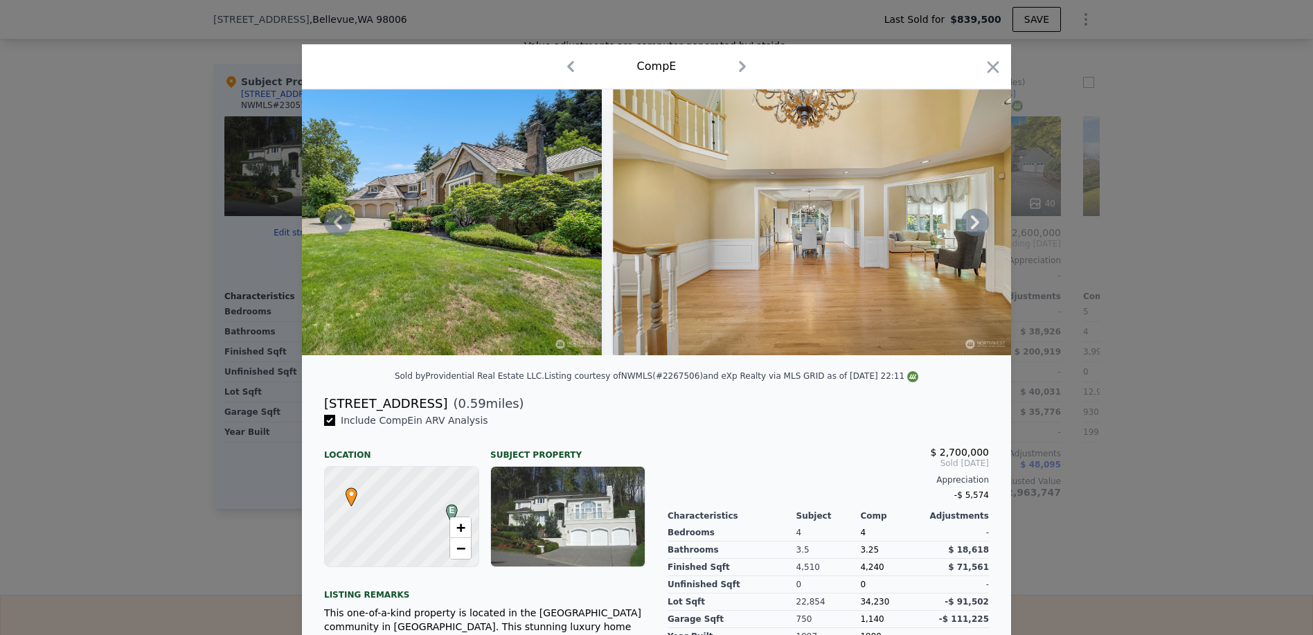
click at [972, 225] on icon at bounding box center [975, 222] width 28 height 28
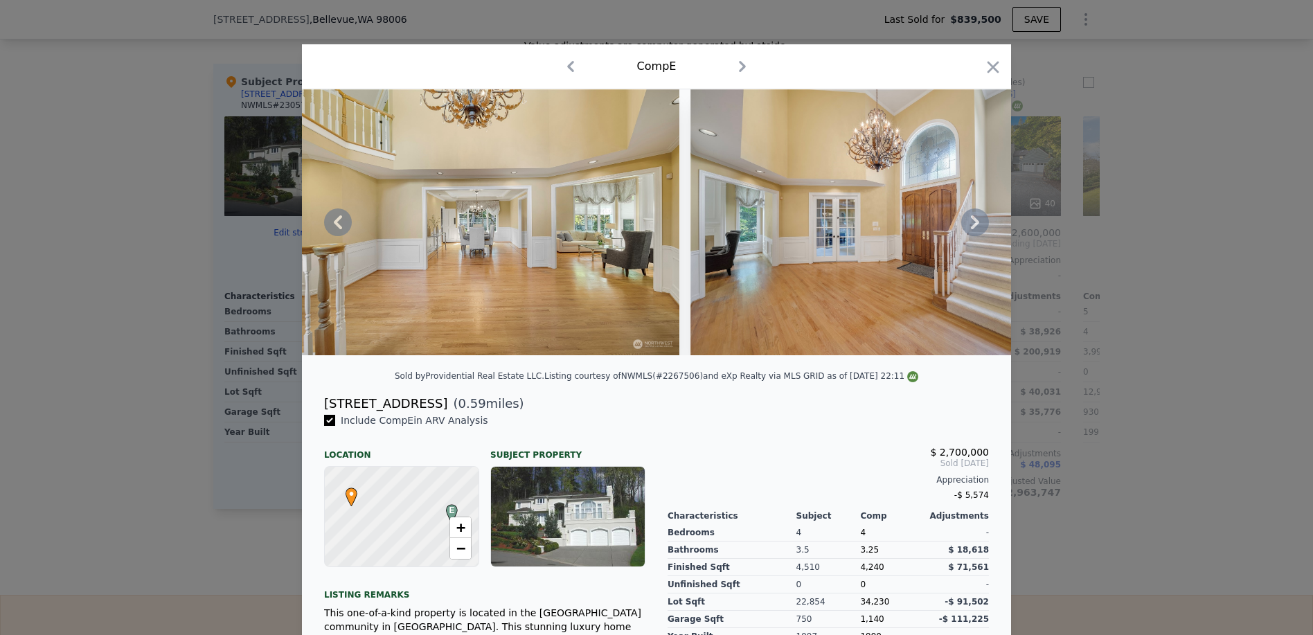
click at [972, 225] on icon at bounding box center [975, 222] width 28 height 28
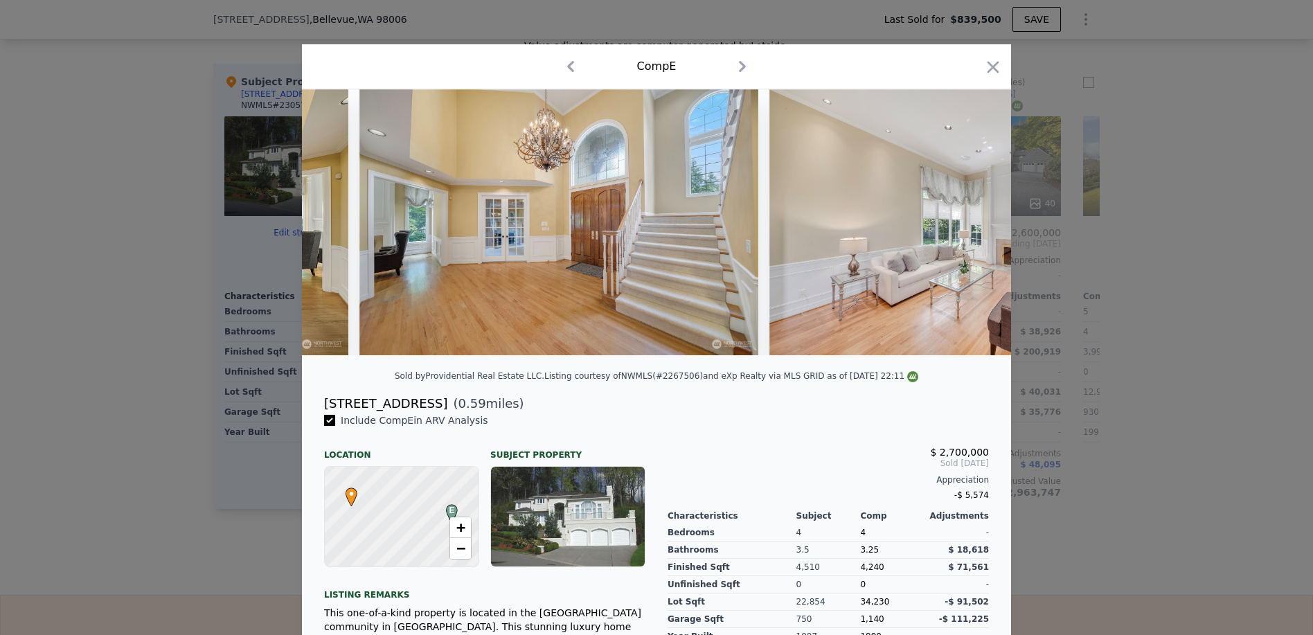
scroll to position [0, 1995]
click at [972, 225] on div at bounding box center [656, 222] width 709 height 266
click at [972, 225] on icon at bounding box center [975, 222] width 28 height 28
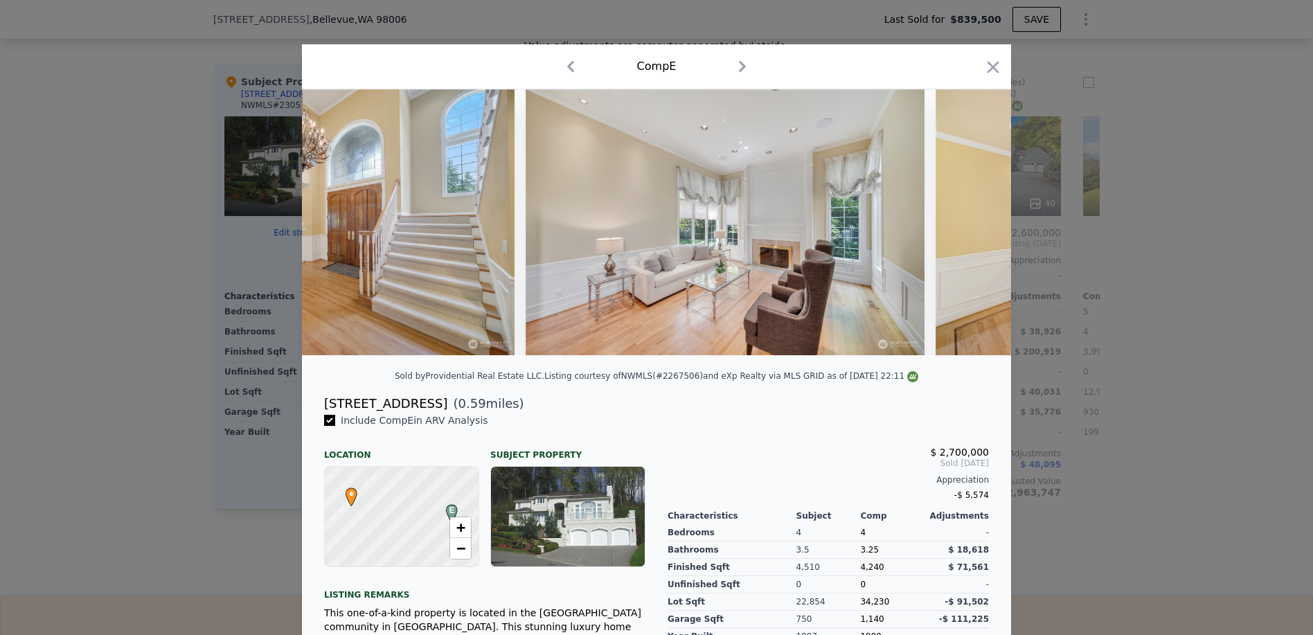
scroll to position [0, 2327]
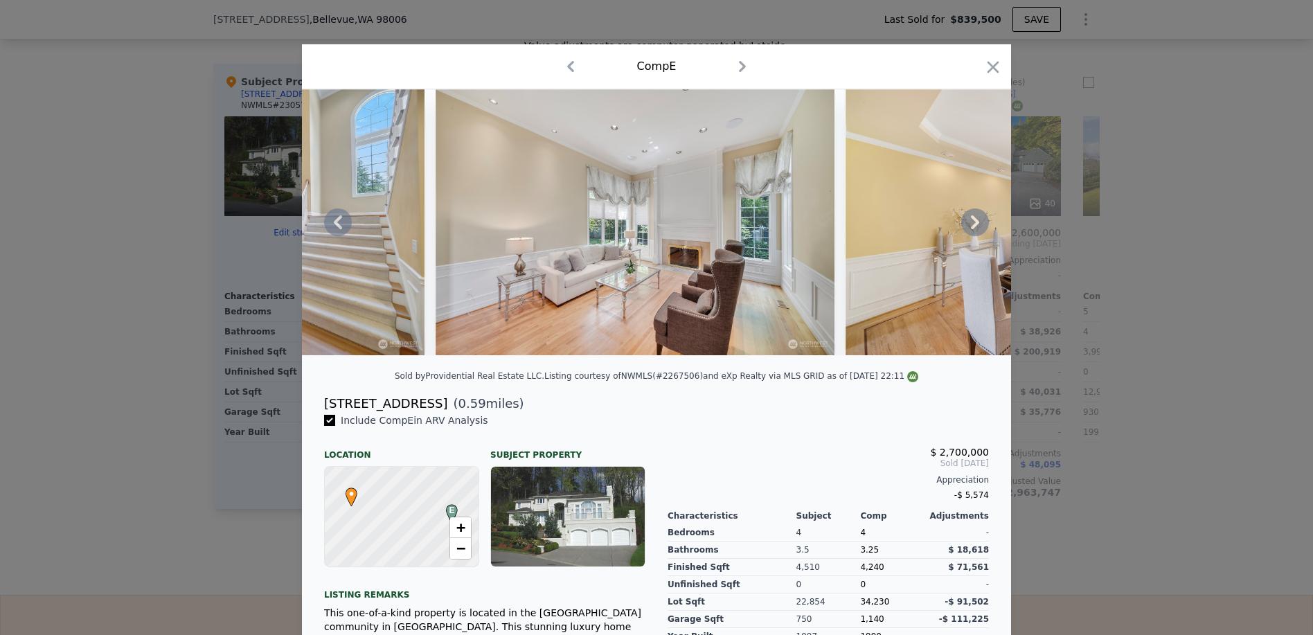
click at [972, 225] on icon at bounding box center [975, 222] width 28 height 28
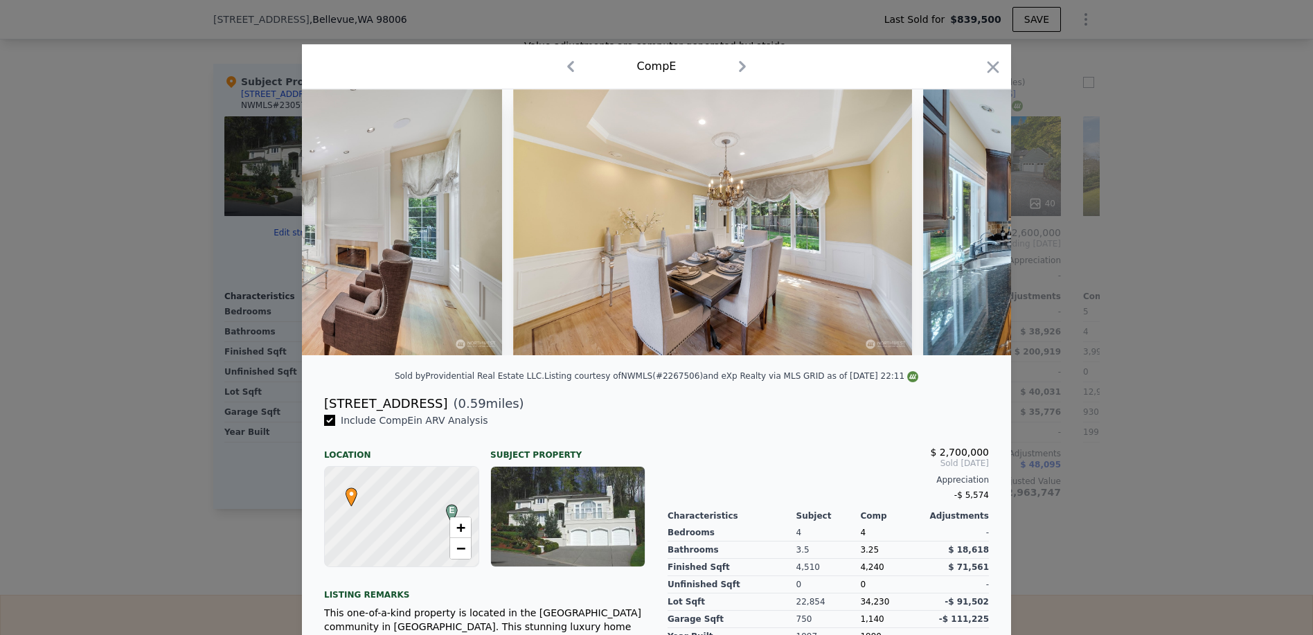
click at [972, 225] on img at bounding box center [1122, 222] width 399 height 266
click at [972, 225] on icon at bounding box center [975, 222] width 28 height 28
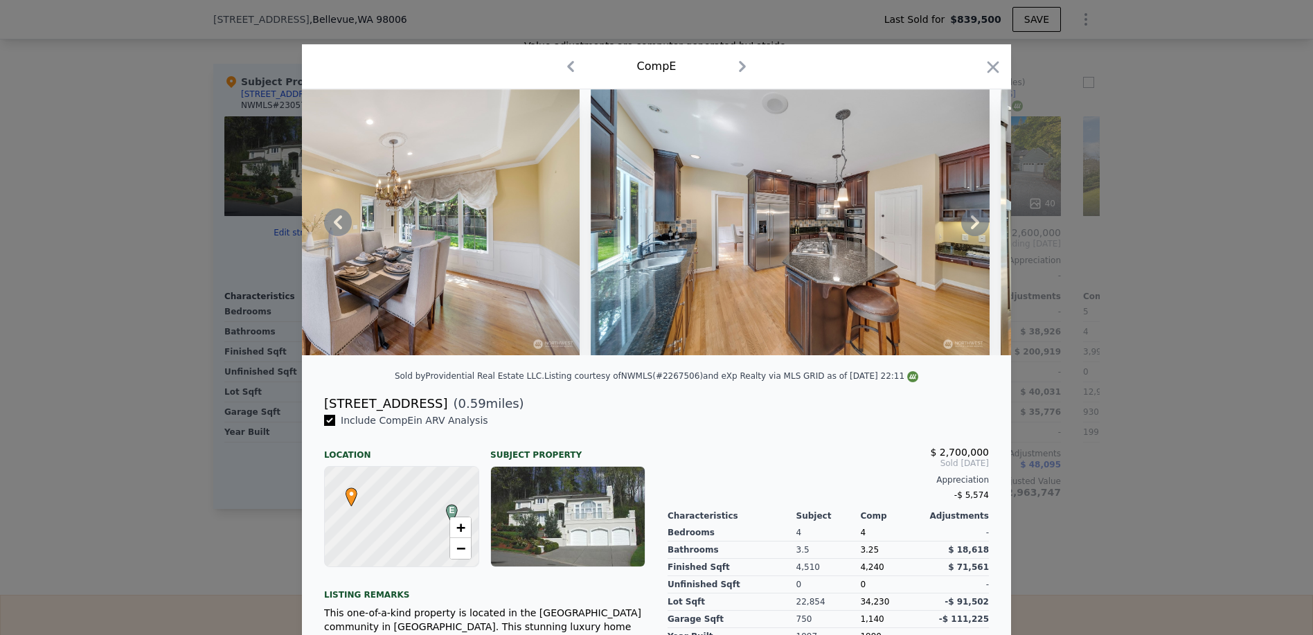
click at [972, 225] on icon at bounding box center [975, 222] width 28 height 28
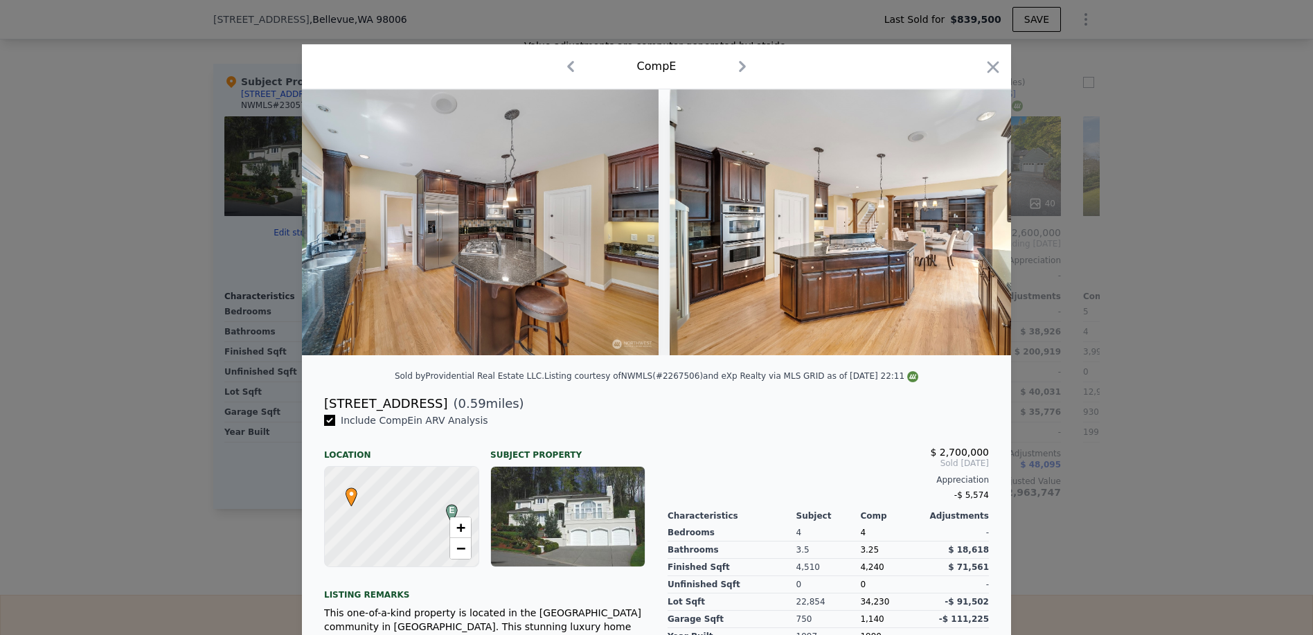
scroll to position [0, 3324]
click at [988, 65] on icon "button" at bounding box center [994, 67] width 12 height 12
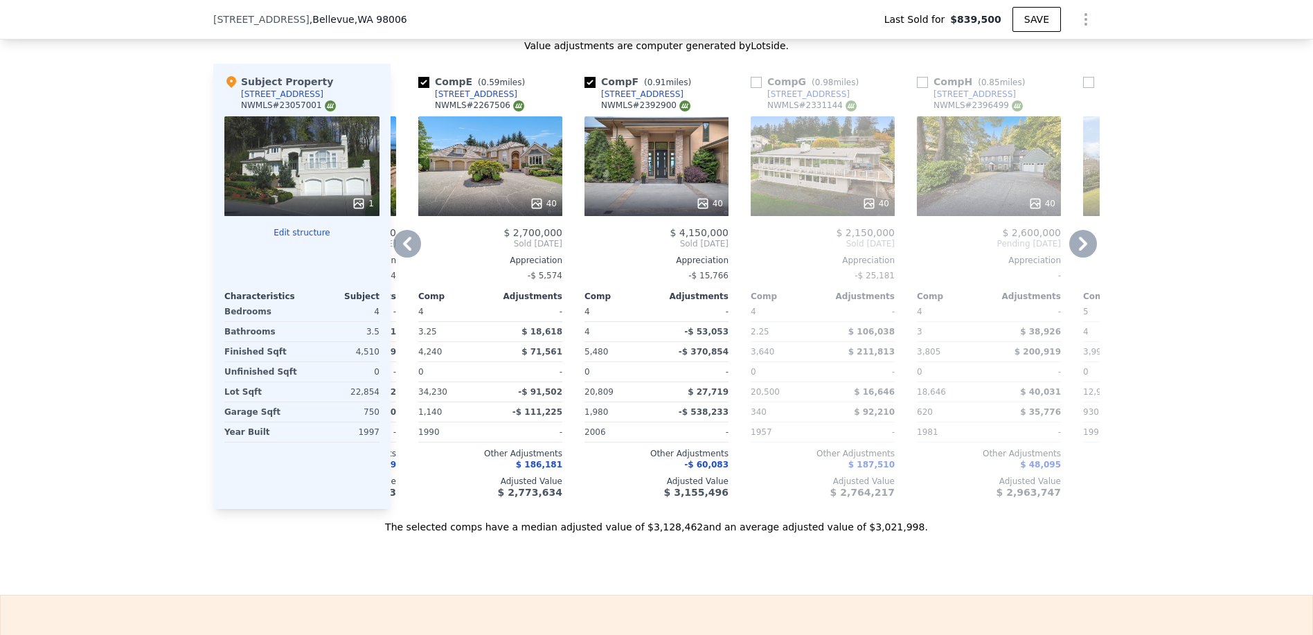
click at [397, 253] on icon at bounding box center [407, 244] width 28 height 28
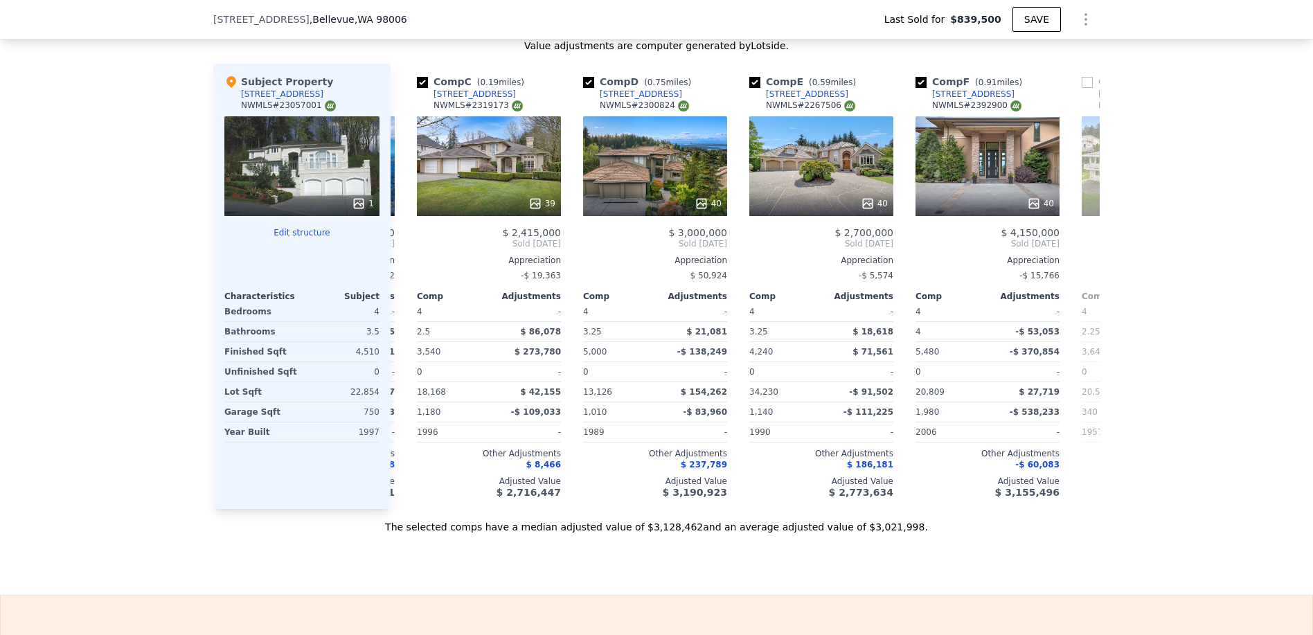
scroll to position [0, 321]
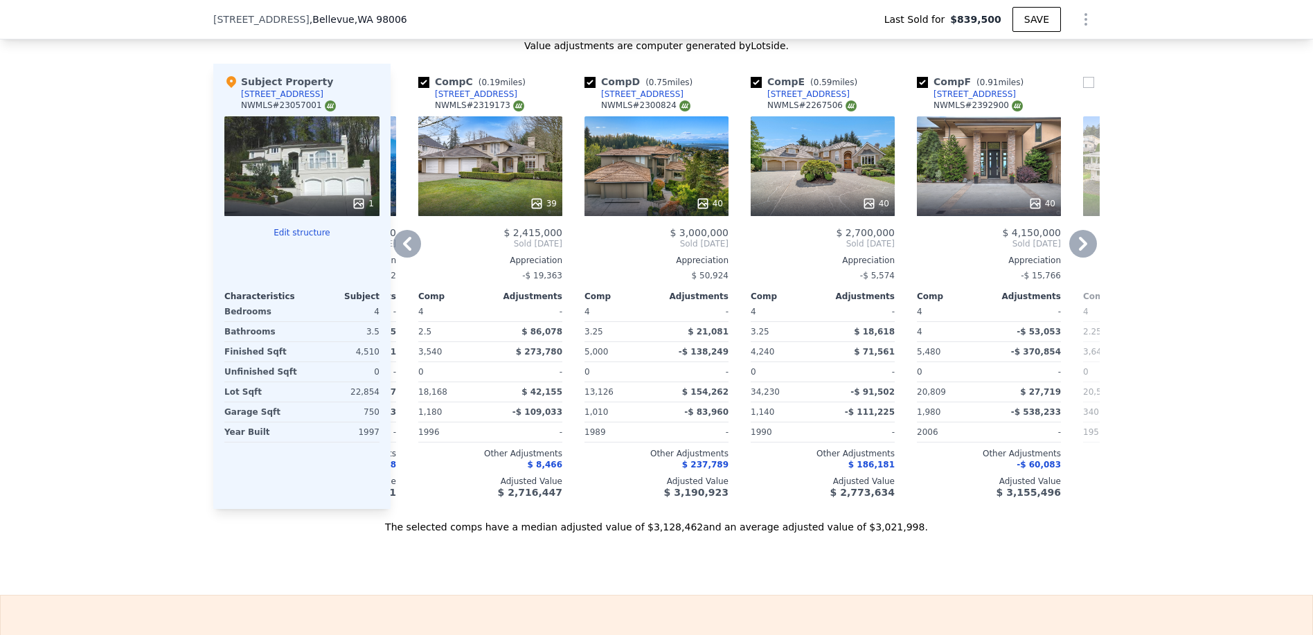
click at [1081, 252] on icon at bounding box center [1083, 244] width 28 height 28
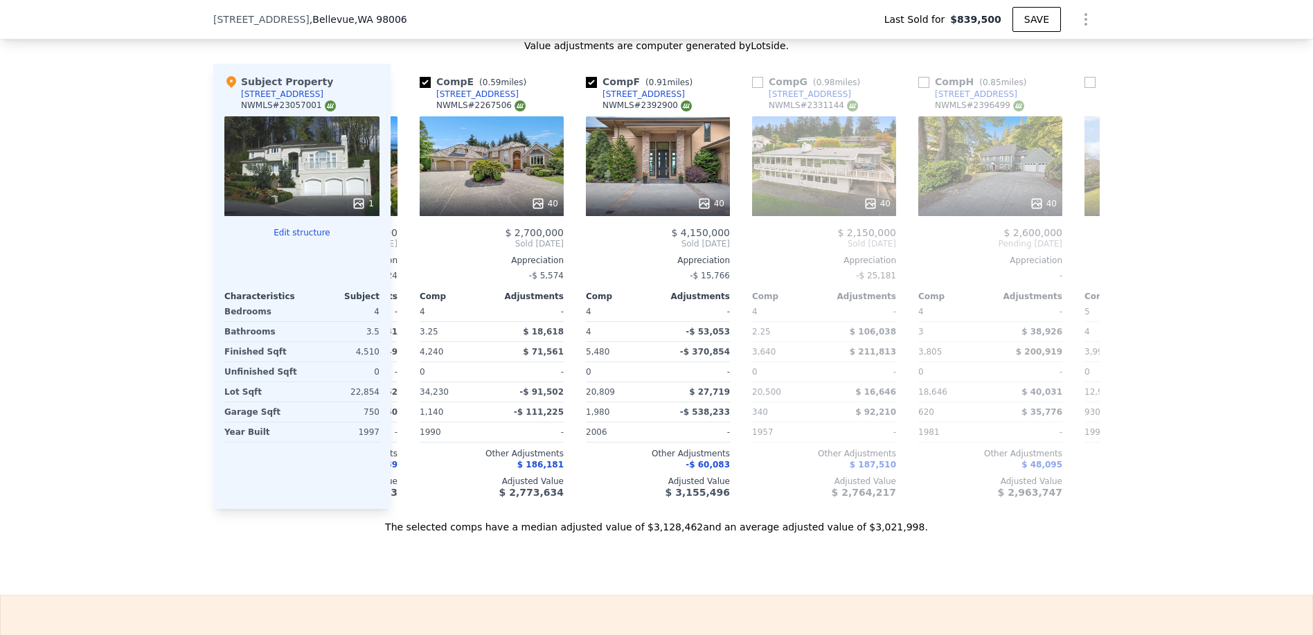
scroll to position [0, 654]
click at [1083, 249] on span "Sold [DATE]" at bounding box center [1155, 243] width 144 height 11
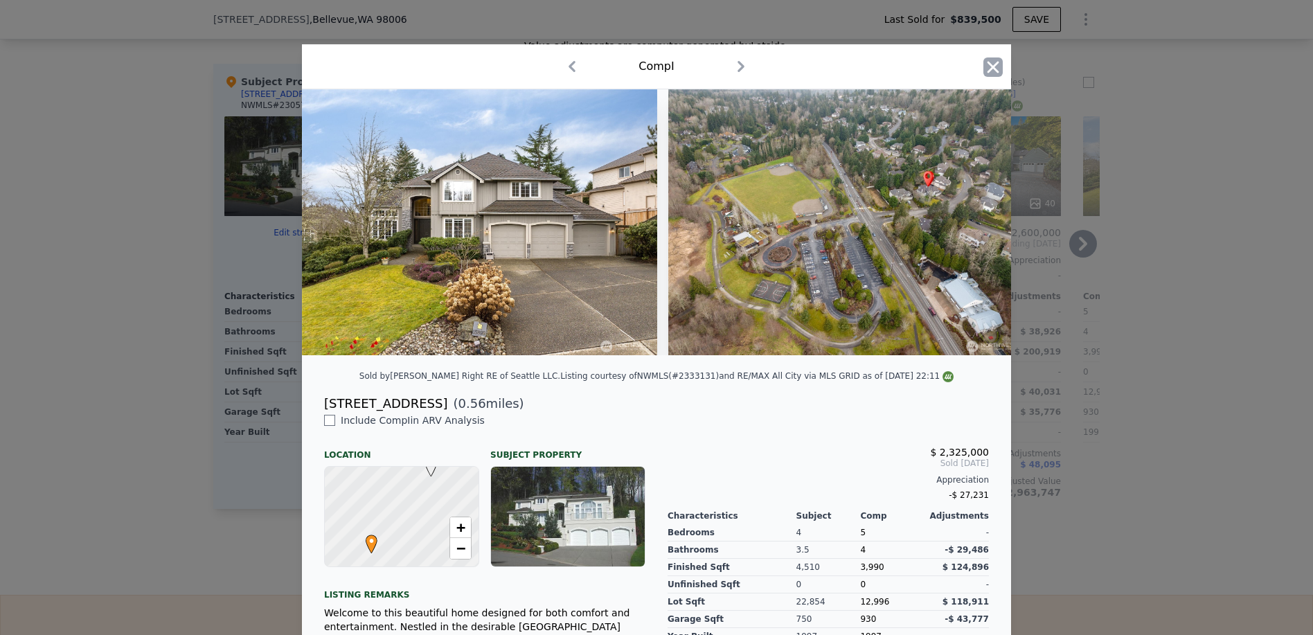
click at [993, 65] on icon "button" at bounding box center [992, 66] width 19 height 19
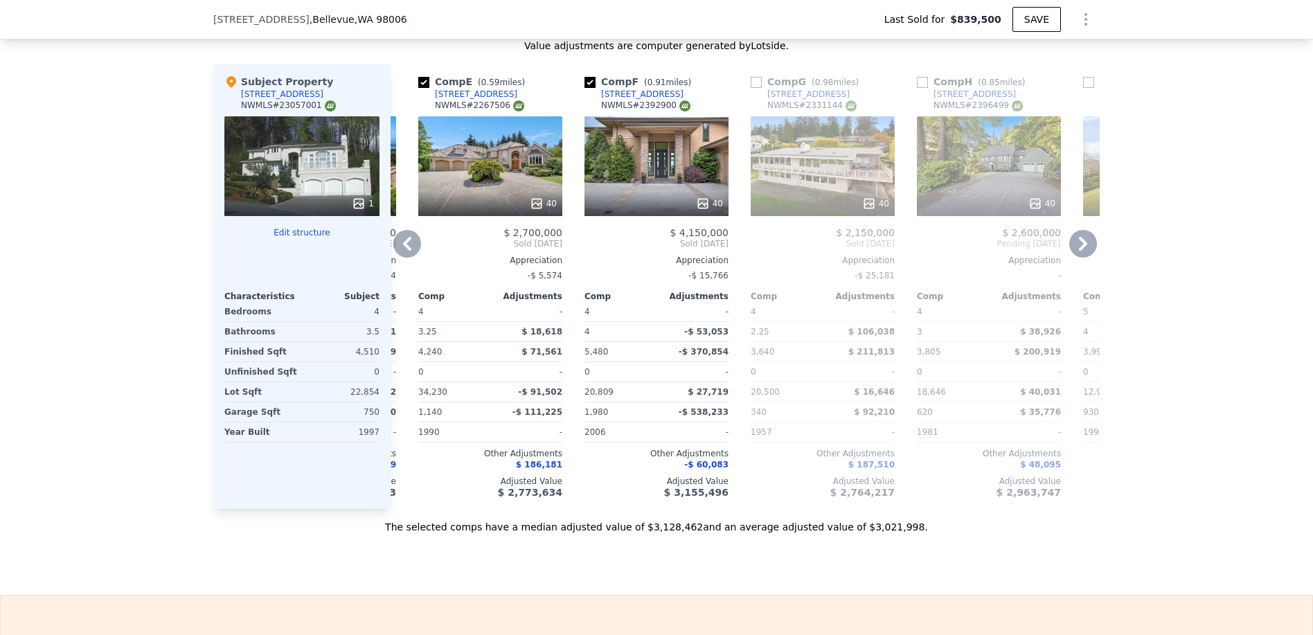
click at [402, 253] on icon at bounding box center [407, 244] width 28 height 28
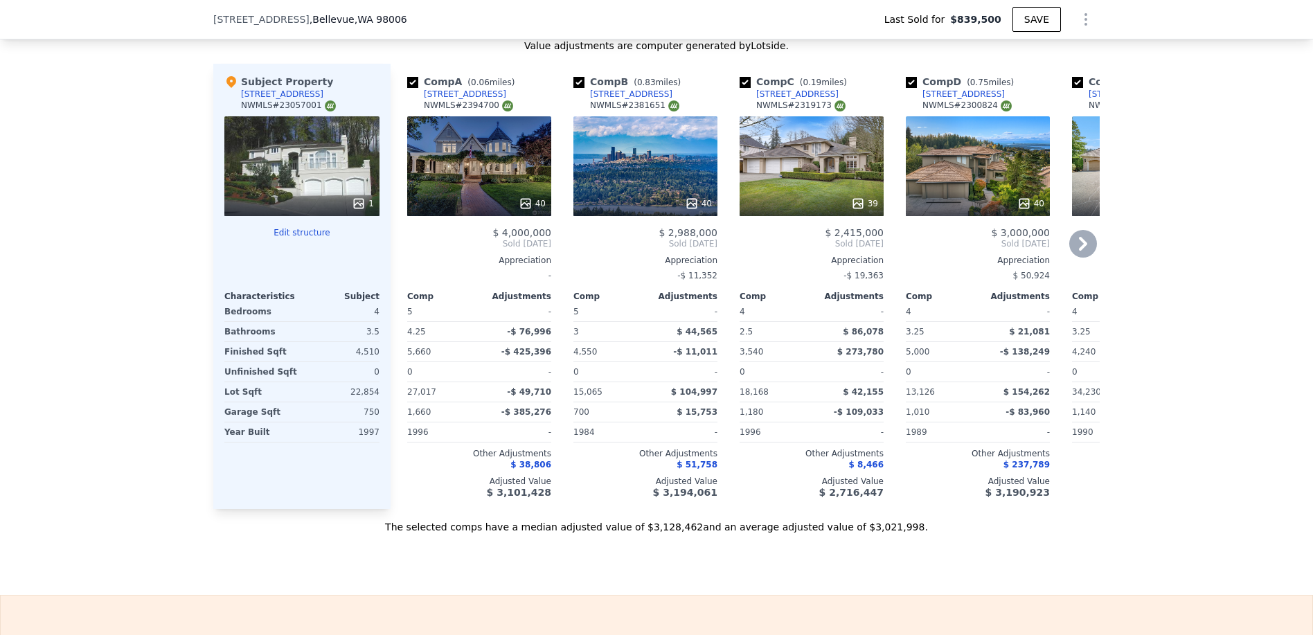
click at [407, 249] on span "Sold [DATE]" at bounding box center [479, 243] width 144 height 11
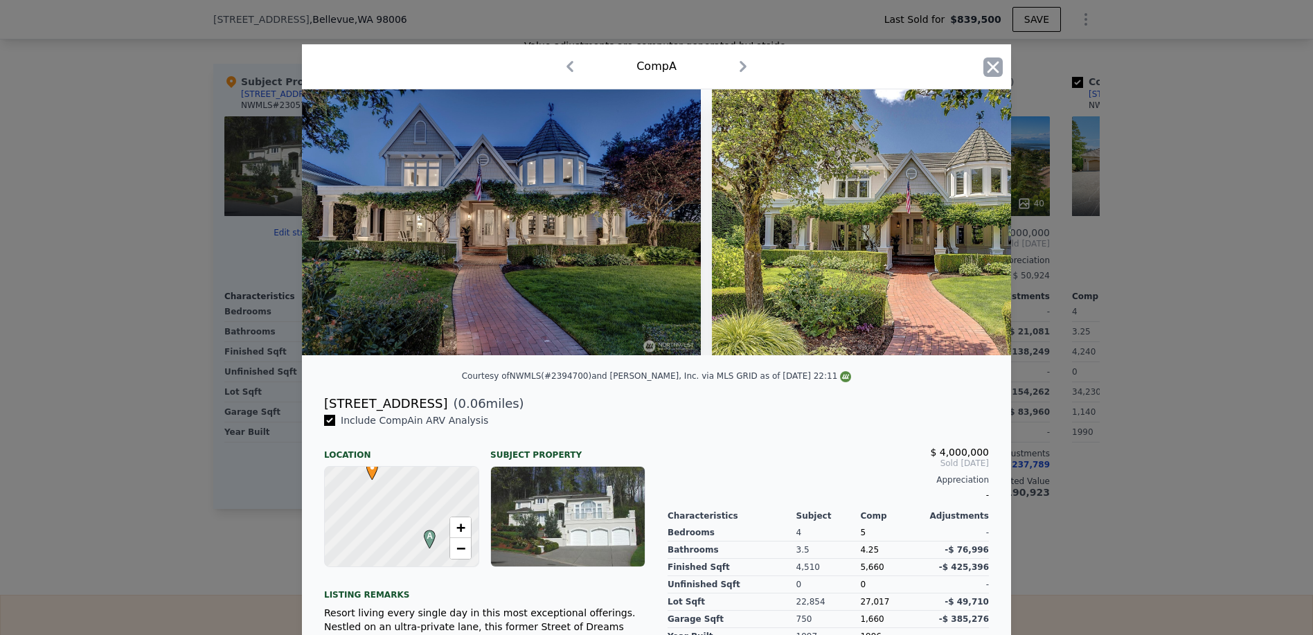
click at [988, 69] on icon "button" at bounding box center [994, 67] width 12 height 12
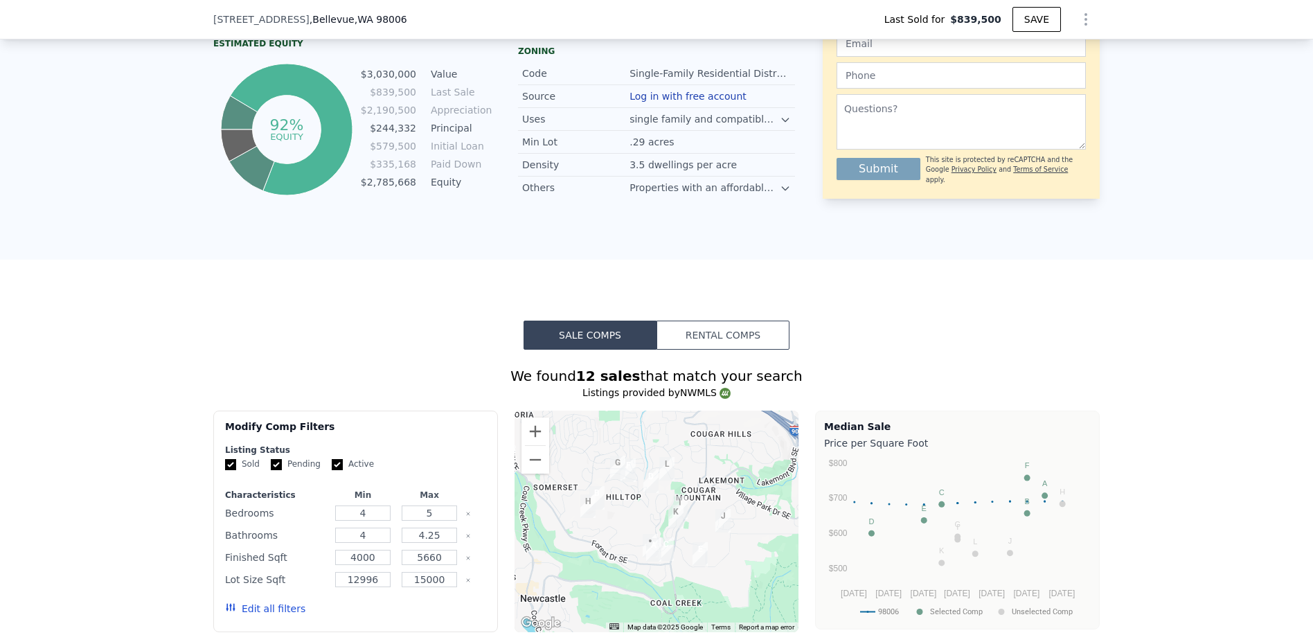
scroll to position [688, 0]
